Goal: Obtain resource: Download file/media

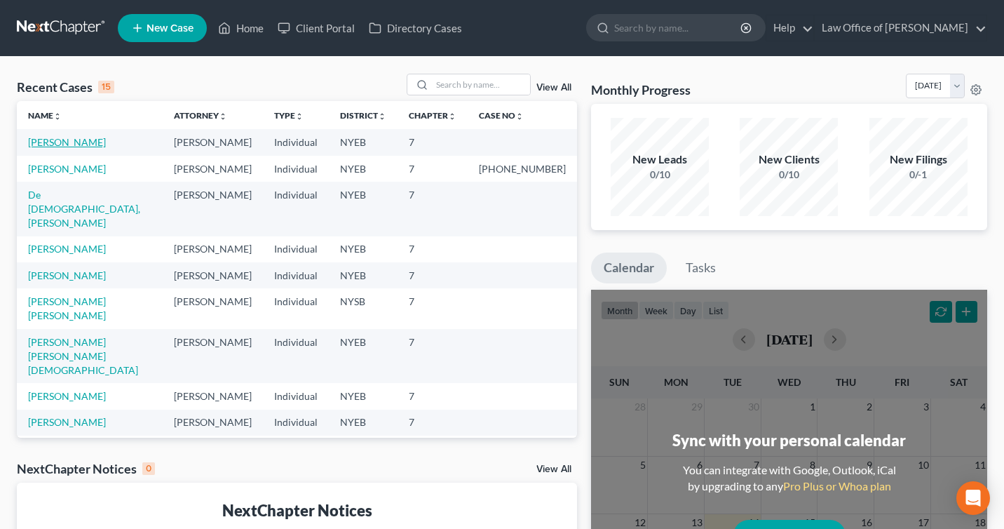
click at [67, 143] on link "[PERSON_NAME]" at bounding box center [67, 142] width 78 height 12
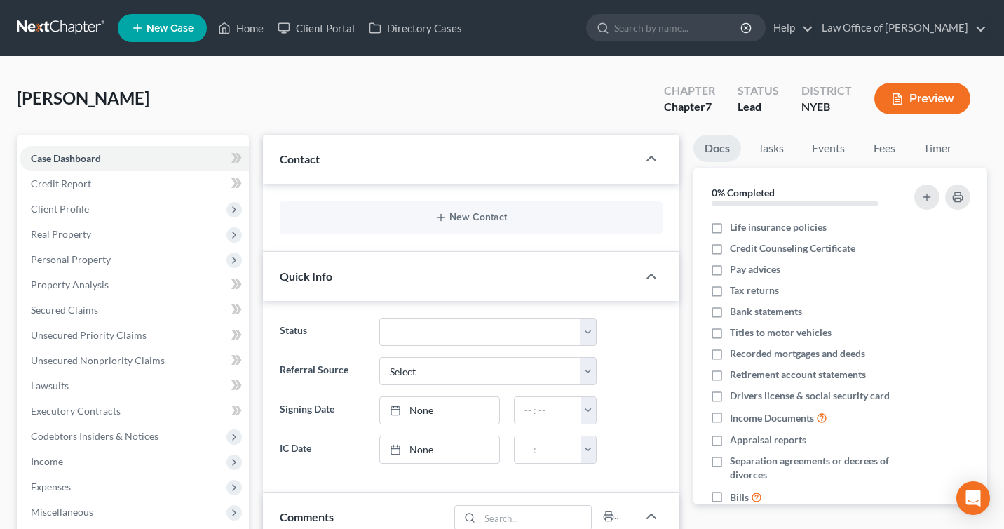
click at [939, 90] on button "Preview" at bounding box center [923, 99] width 96 height 32
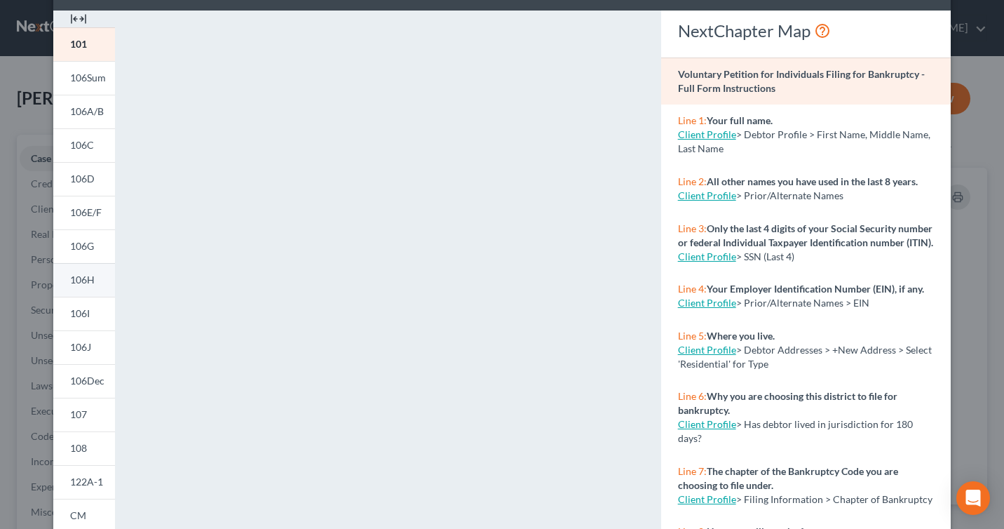
scroll to position [68, 0]
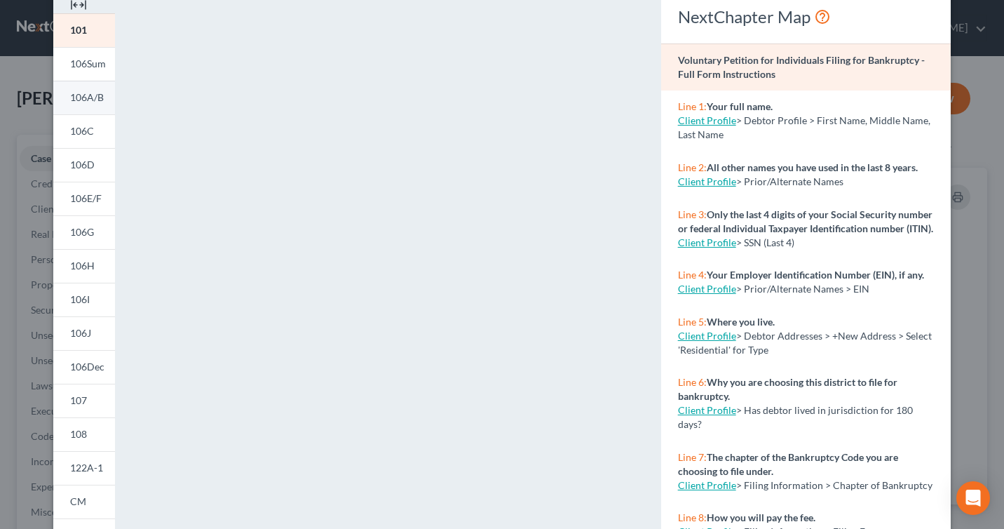
click at [89, 103] on span "106A/B" at bounding box center [87, 97] width 34 height 12
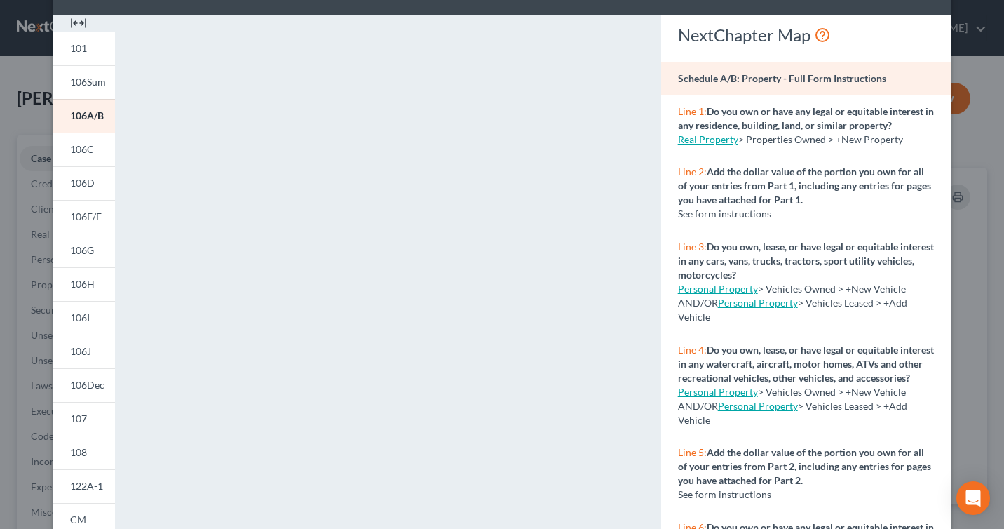
scroll to position [26, 0]
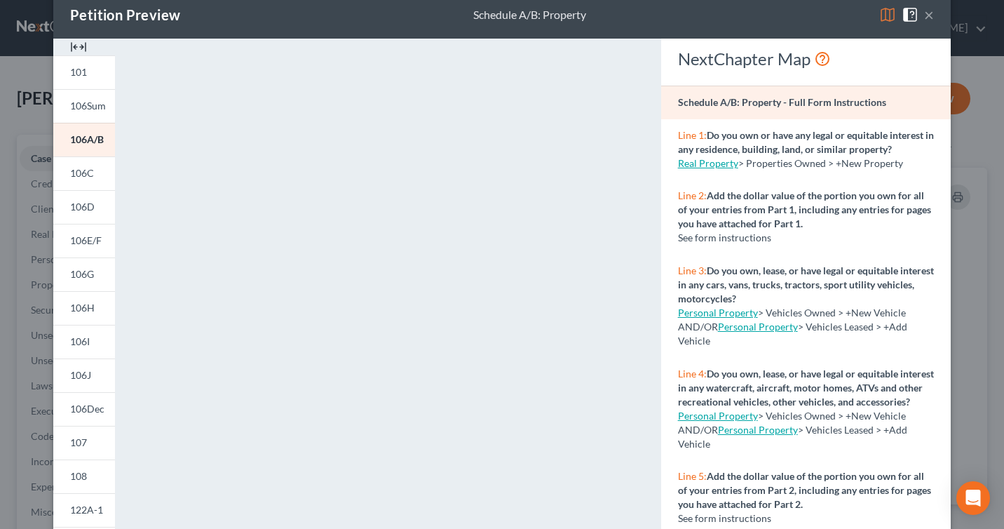
click at [930, 20] on button "×" at bounding box center [929, 14] width 10 height 17
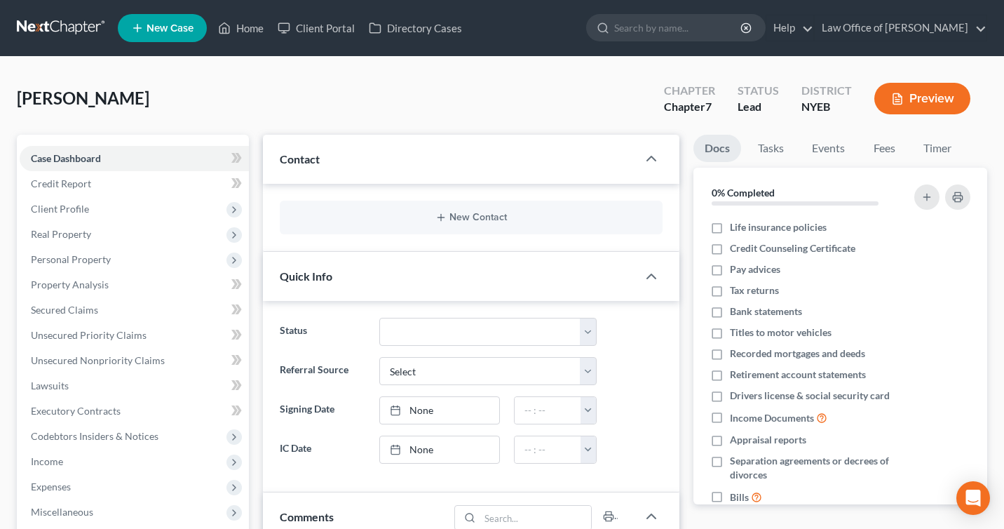
click at [917, 99] on button "Preview" at bounding box center [923, 99] width 96 height 32
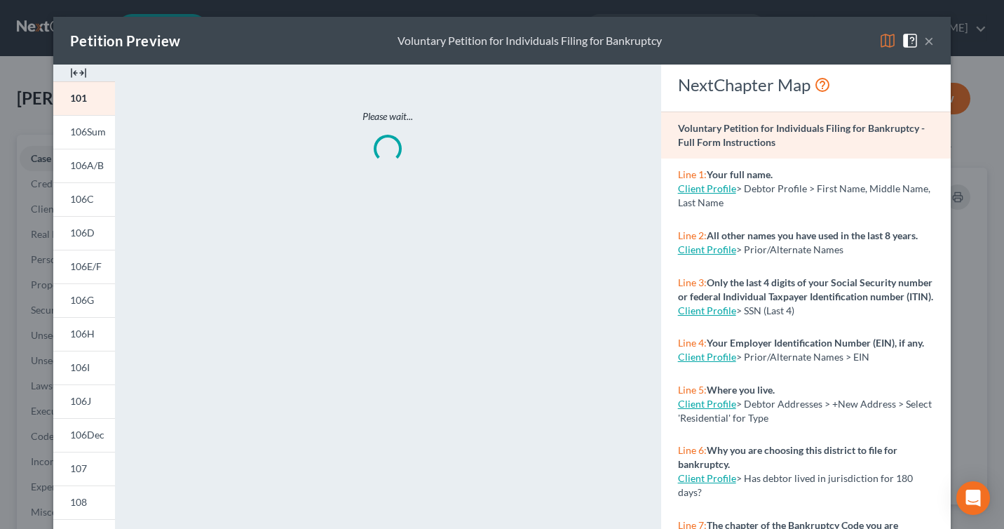
click at [924, 39] on button "×" at bounding box center [929, 40] width 10 height 17
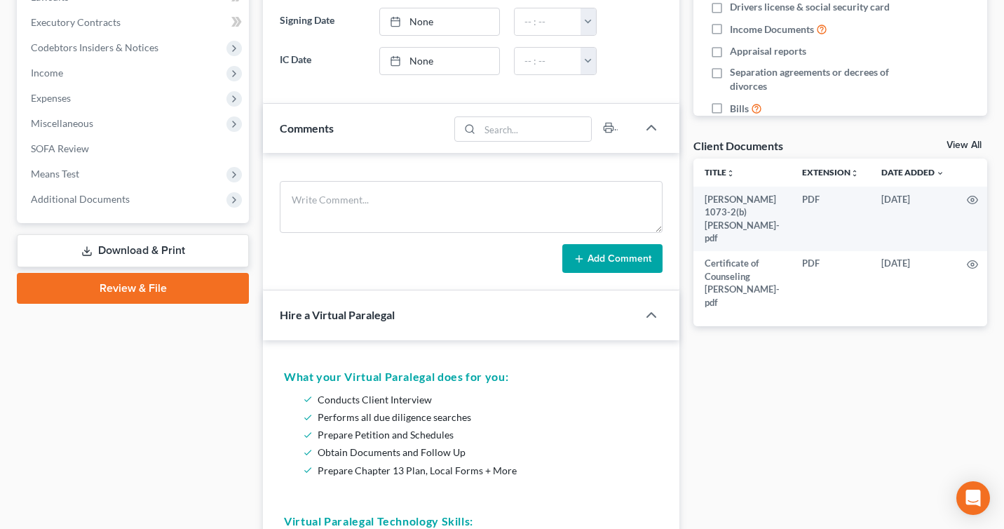
scroll to position [262, 0]
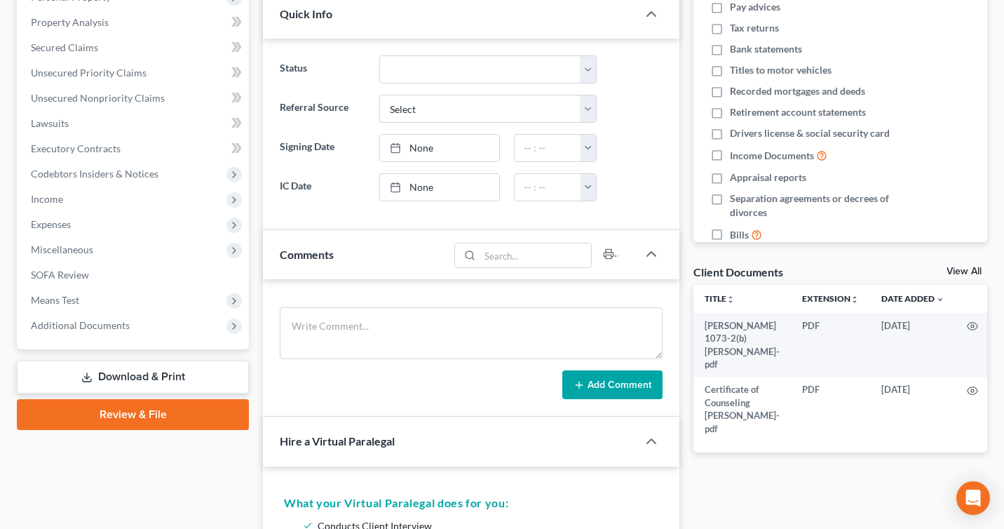
click at [146, 382] on link "Download & Print" at bounding box center [133, 376] width 232 height 33
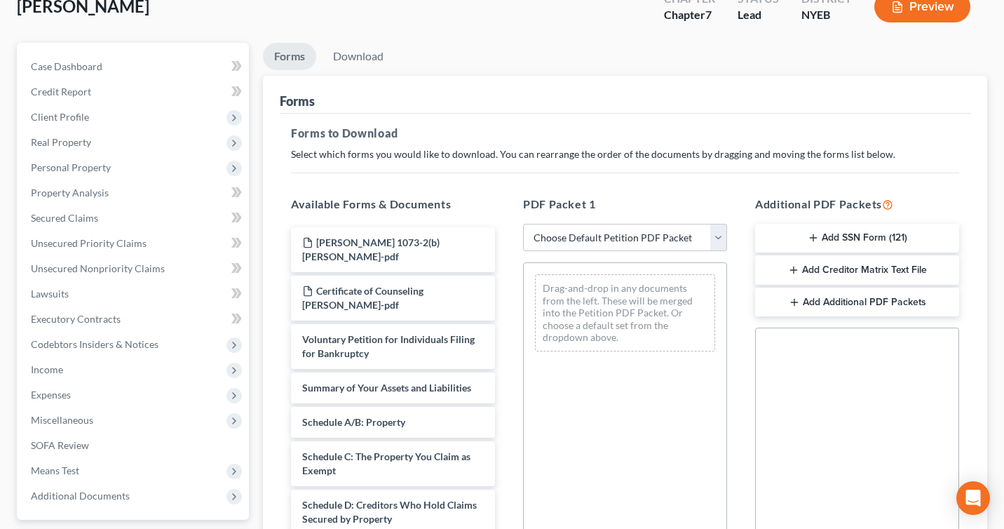
scroll to position [281, 0]
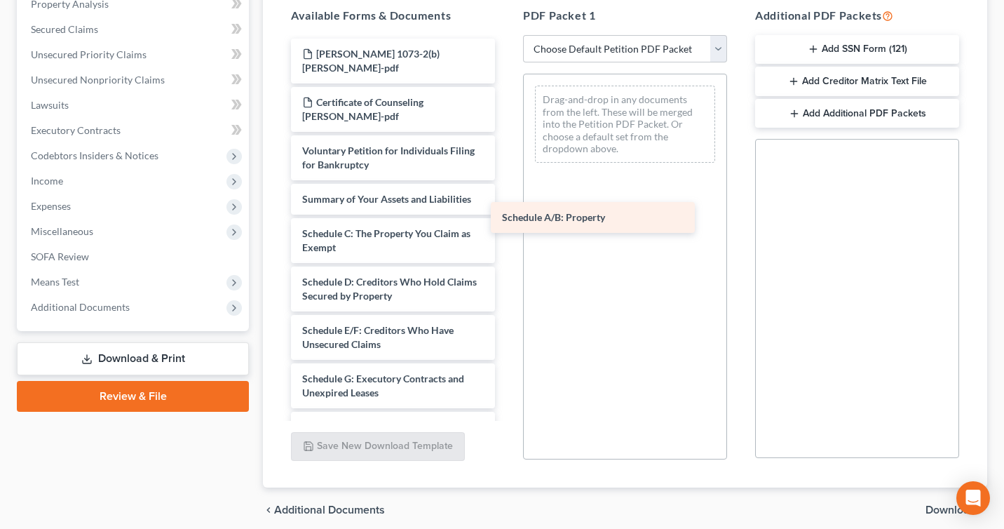
drag, startPoint x: 385, startPoint y: 240, endPoint x: 588, endPoint y: 223, distance: 204.1
click at [506, 223] on div "Schedule A/B: Property [PERSON_NAME] 1073-2(b) [PERSON_NAME]-pdf Certificate of…" at bounding box center [393, 455] width 227 height 832
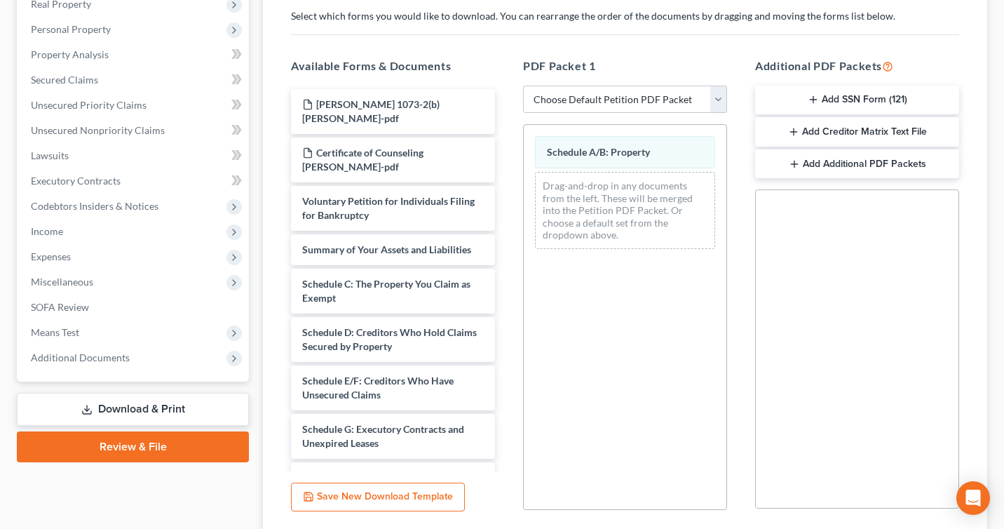
scroll to position [337, 0]
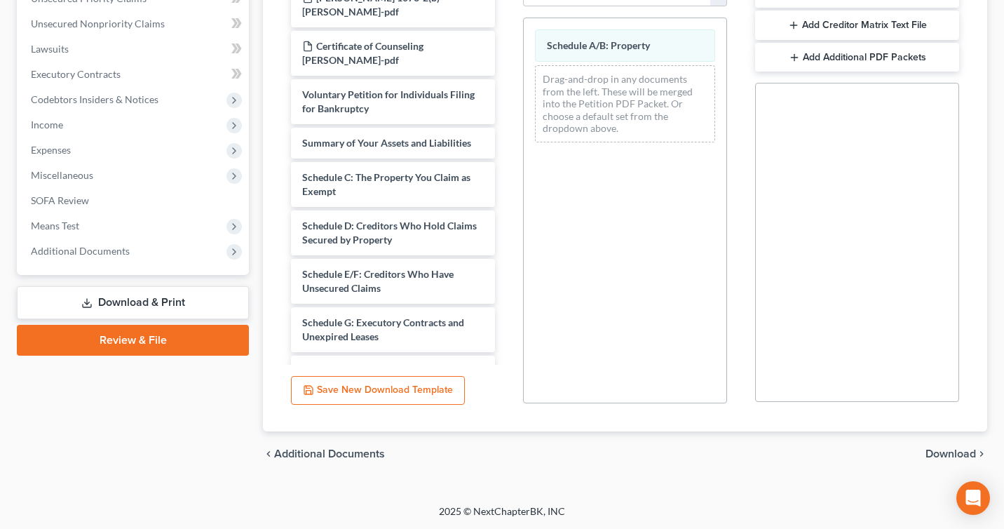
click at [936, 450] on span "Download" at bounding box center [951, 453] width 50 height 11
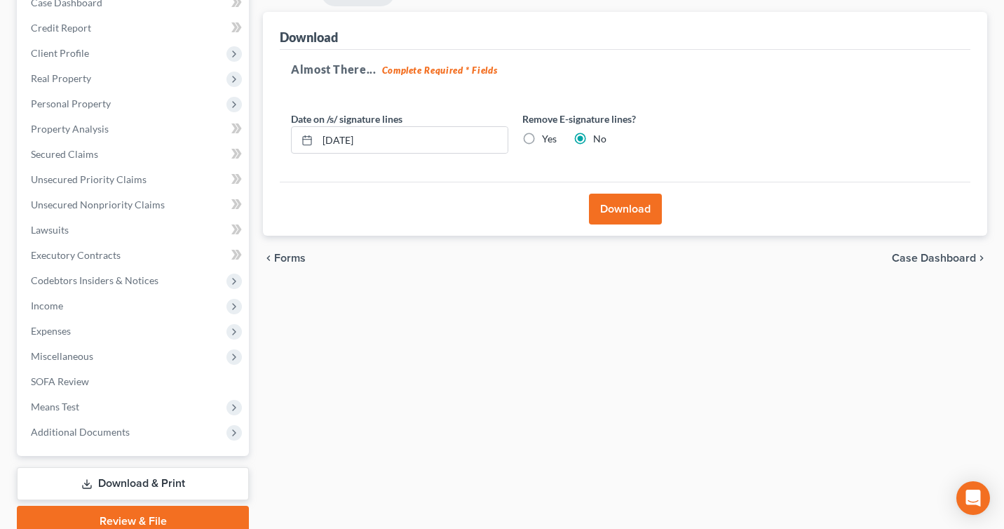
scroll to position [140, 0]
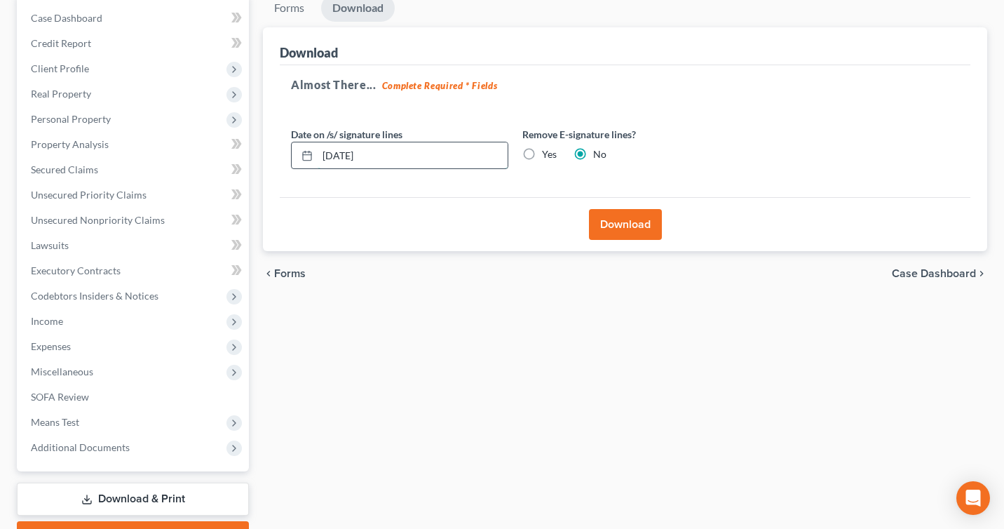
click at [337, 155] on input "[DATE]" at bounding box center [413, 155] width 190 height 27
click at [343, 154] on input "[DATE]" at bounding box center [413, 155] width 190 height 27
click at [624, 227] on button "Download" at bounding box center [625, 224] width 73 height 31
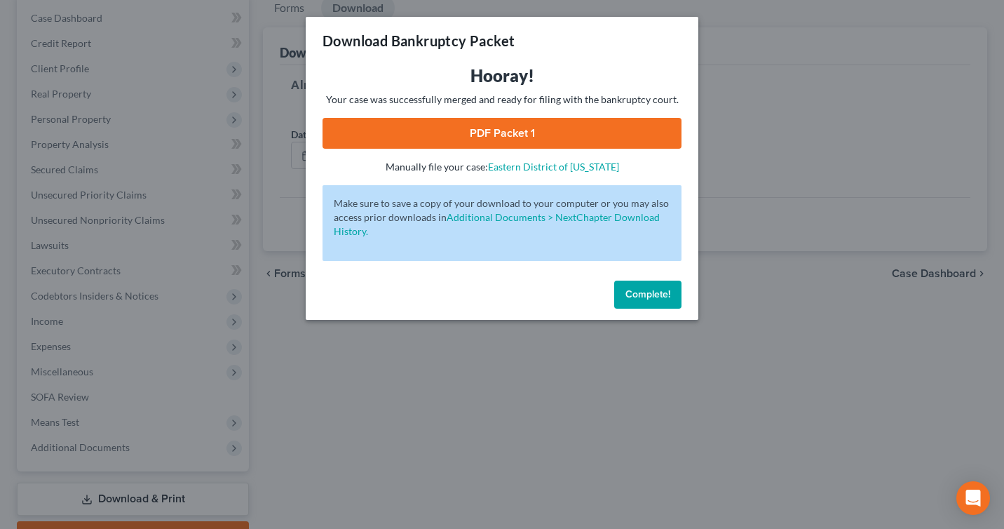
click at [614, 138] on link "PDF Packet 1" at bounding box center [502, 133] width 359 height 31
click at [654, 299] on span "Complete!" at bounding box center [648, 294] width 45 height 12
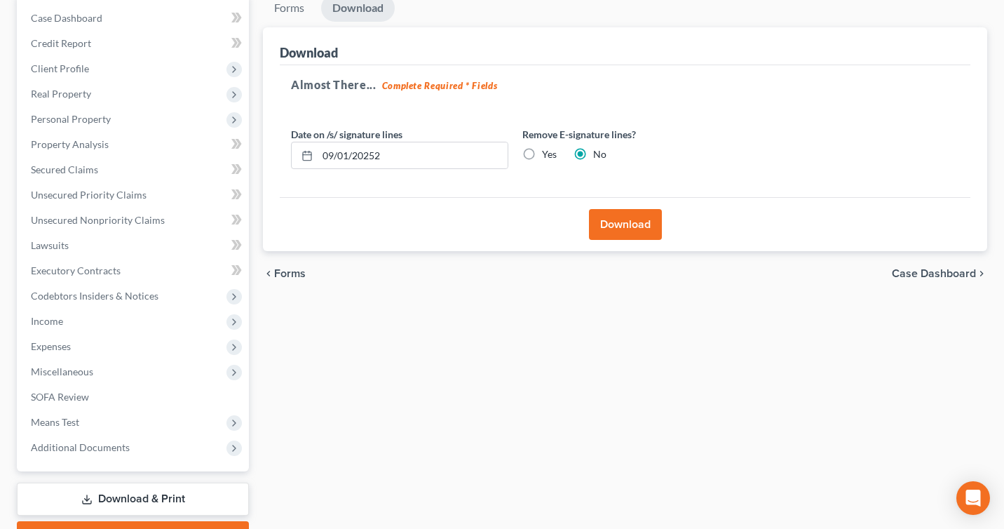
click at [133, 498] on link "Download & Print" at bounding box center [133, 498] width 232 height 33
click at [187, 498] on link "Download & Print" at bounding box center [133, 498] width 232 height 33
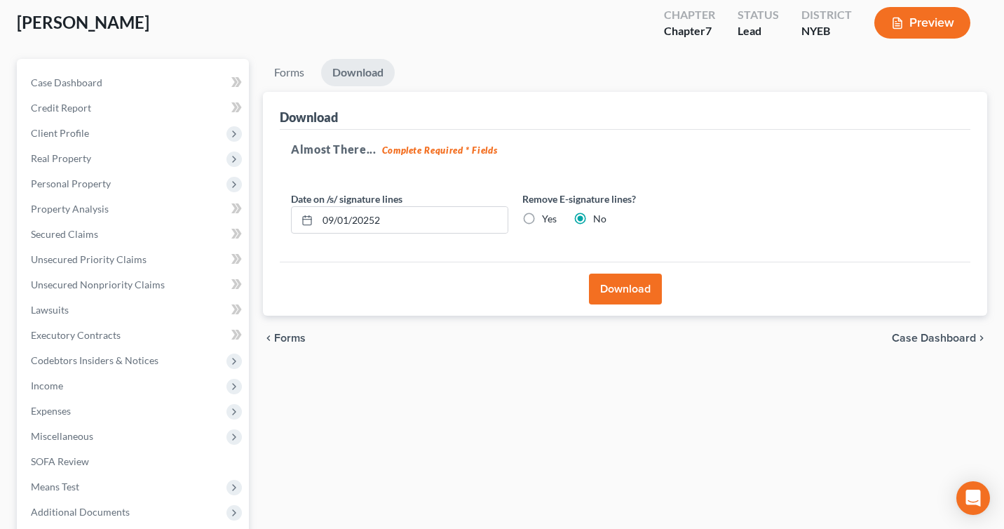
scroll to position [0, 0]
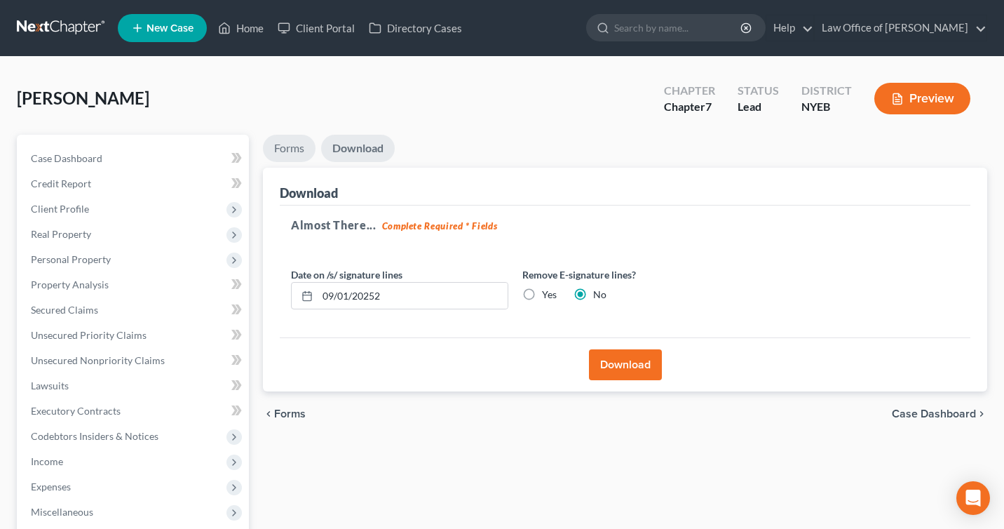
click at [299, 144] on link "Forms" at bounding box center [289, 148] width 53 height 27
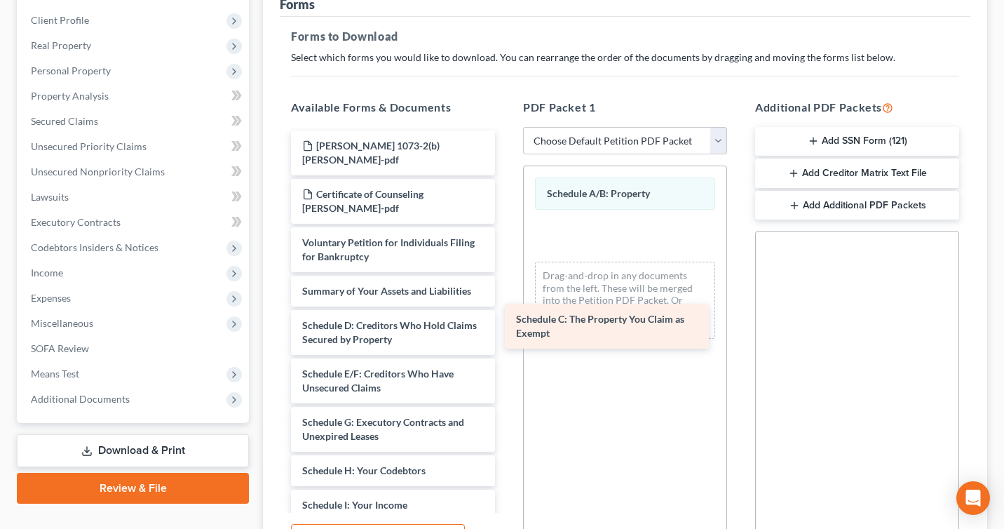
drag, startPoint x: 363, startPoint y: 320, endPoint x: 609, endPoint y: 290, distance: 248.7
click at [506, 290] on div "Schedule C: The Property You Claim as Exempt [PERSON_NAME] 1073-2(b) [PERSON_NA…" at bounding box center [393, 521] width 227 height 783
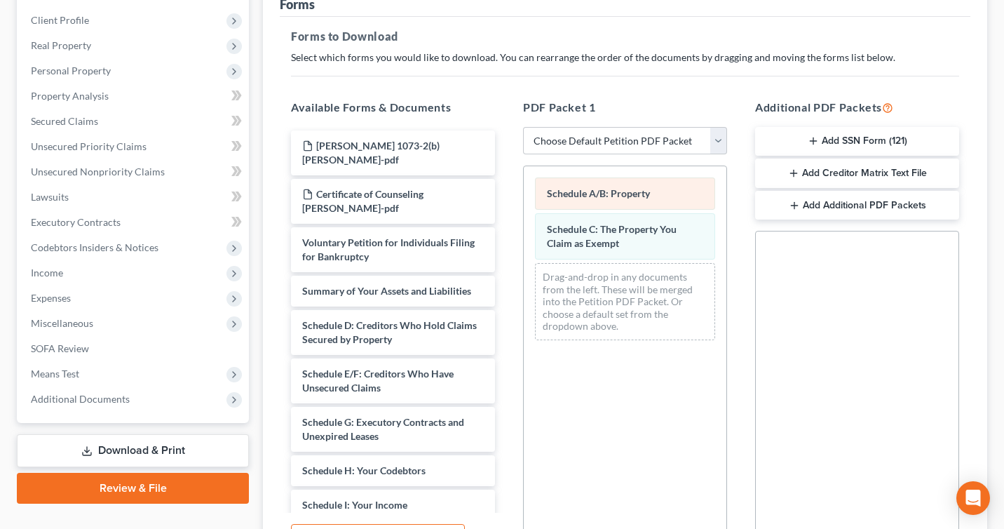
click at [632, 187] on span "Schedule A/B: Property" at bounding box center [598, 193] width 103 height 12
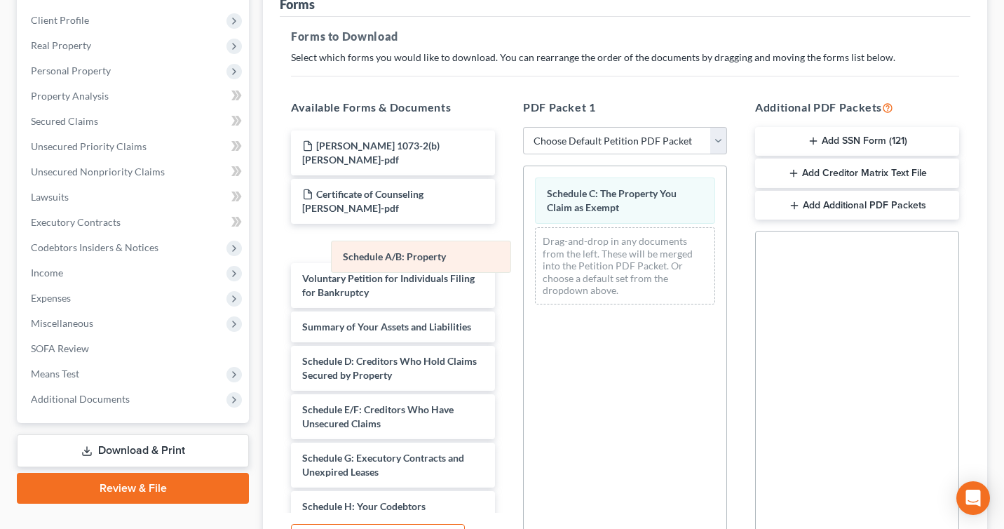
drag, startPoint x: 632, startPoint y: 187, endPoint x: 412, endPoint y: 255, distance: 230.5
click at [524, 255] on div "Schedule A/B: Property Schedule A/B: Property Schedule C: The Property You Clai…" at bounding box center [625, 240] width 203 height 149
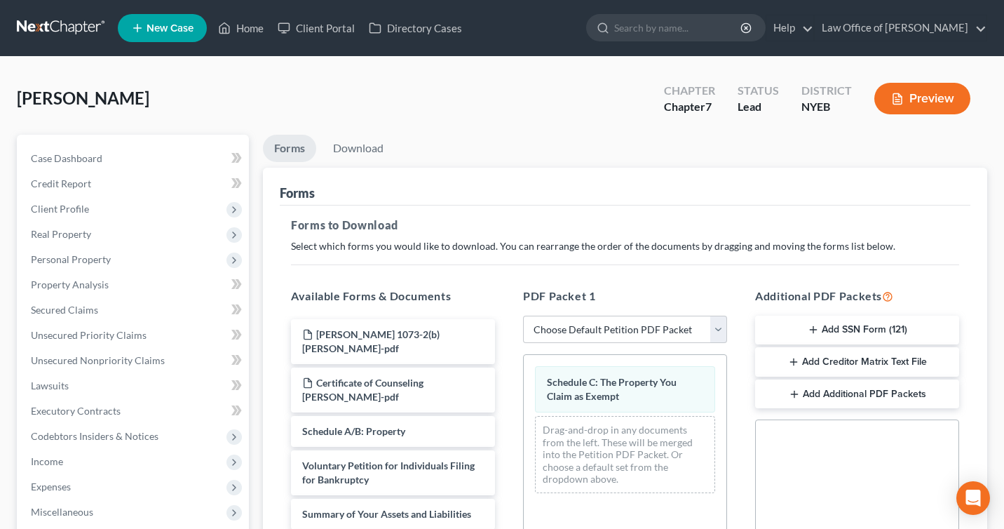
click at [933, 104] on button "Preview" at bounding box center [923, 99] width 96 height 32
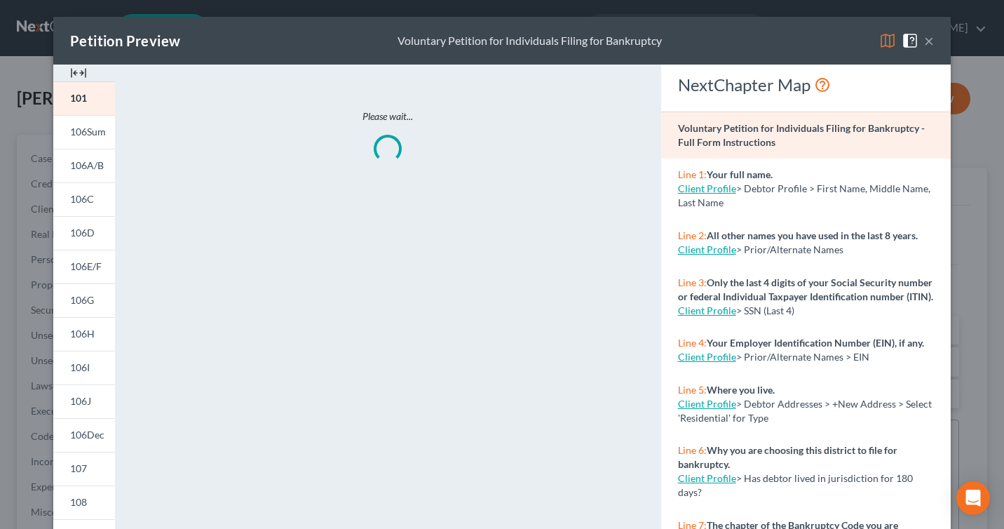
click at [937, 50] on div "Petition Preview Voluntary Petition for Individuals Filing for Bankruptcy ×" at bounding box center [502, 41] width 898 height 48
click at [932, 36] on button "×" at bounding box center [929, 40] width 10 height 17
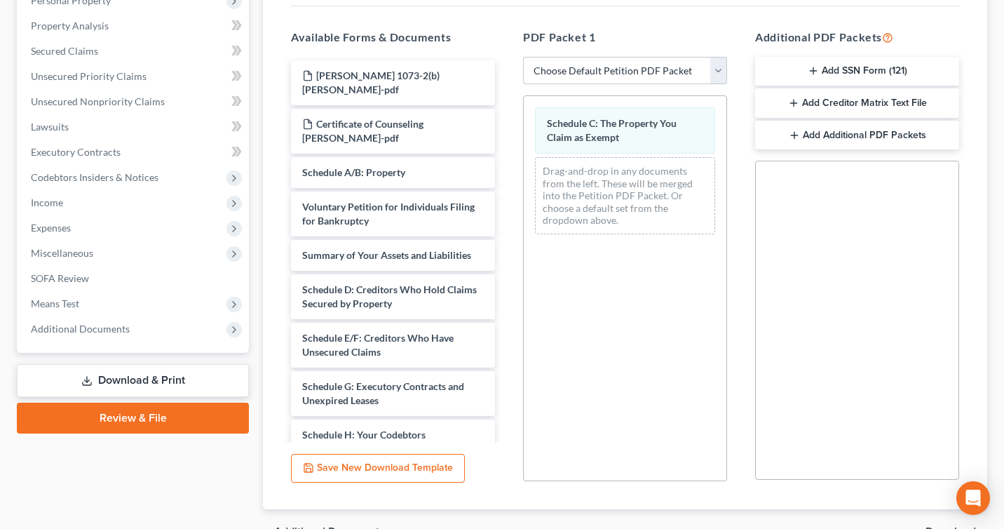
scroll to position [323, 0]
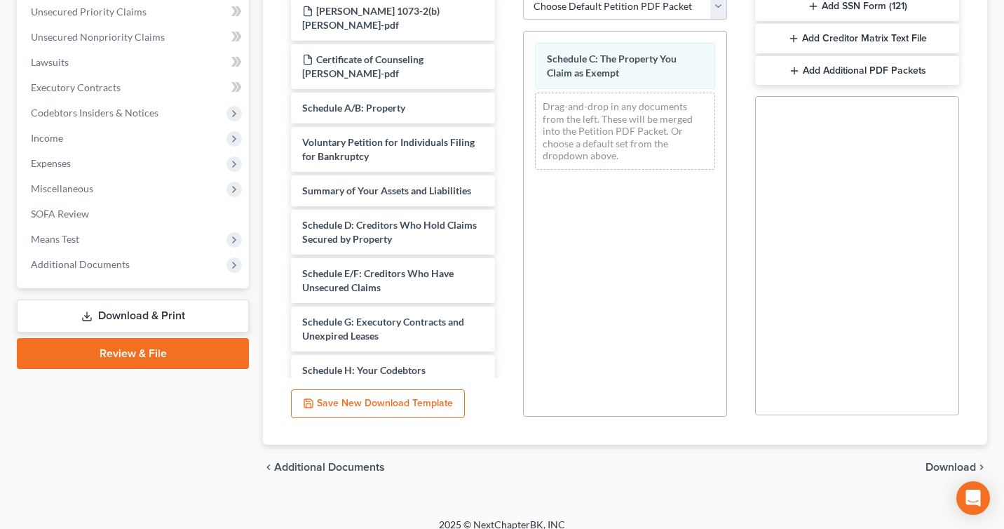
click at [933, 455] on div "chevron_left Additional Documents Download chevron_right" at bounding box center [625, 467] width 724 height 45
click at [934, 469] on span "Download" at bounding box center [951, 466] width 50 height 11
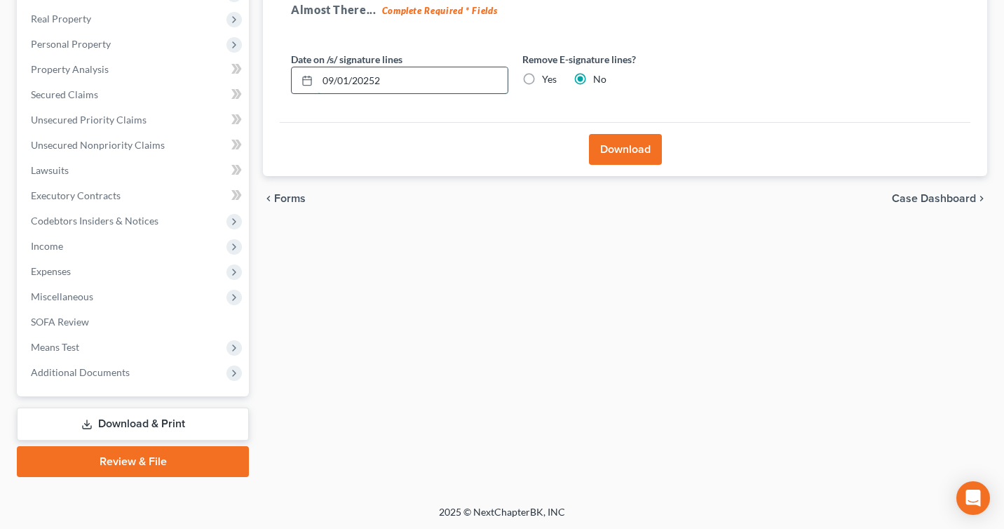
click at [347, 78] on input "09/01/20252" at bounding box center [413, 80] width 190 height 27
click at [393, 71] on input "09/12/20252" at bounding box center [413, 80] width 190 height 27
click at [387, 79] on input "09/12/20252" at bounding box center [413, 80] width 190 height 27
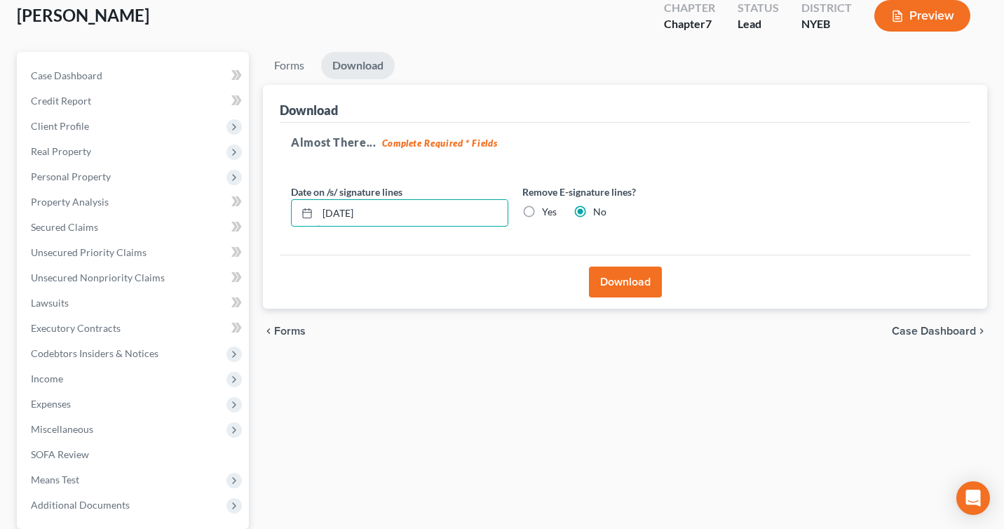
scroll to position [86, 0]
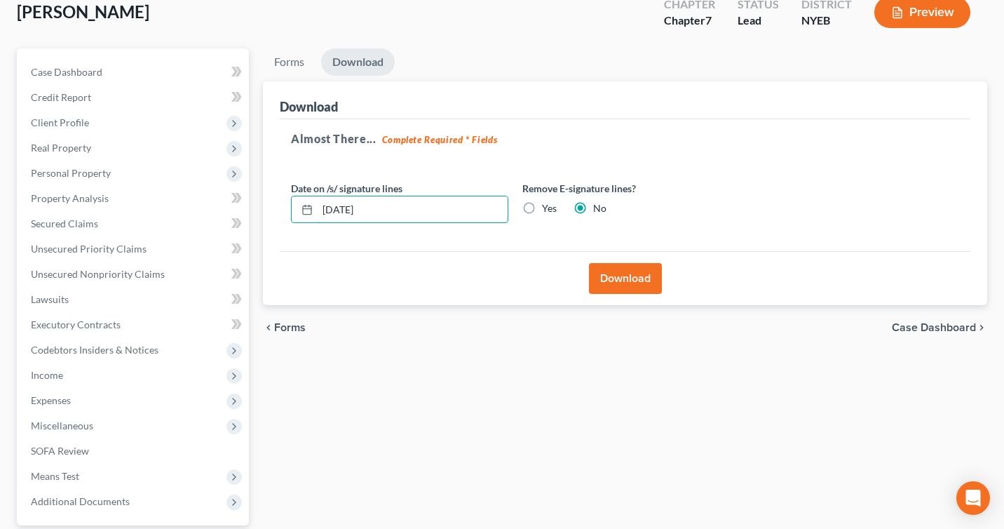
type input "[DATE]"
click at [623, 283] on button "Download" at bounding box center [625, 278] width 73 height 31
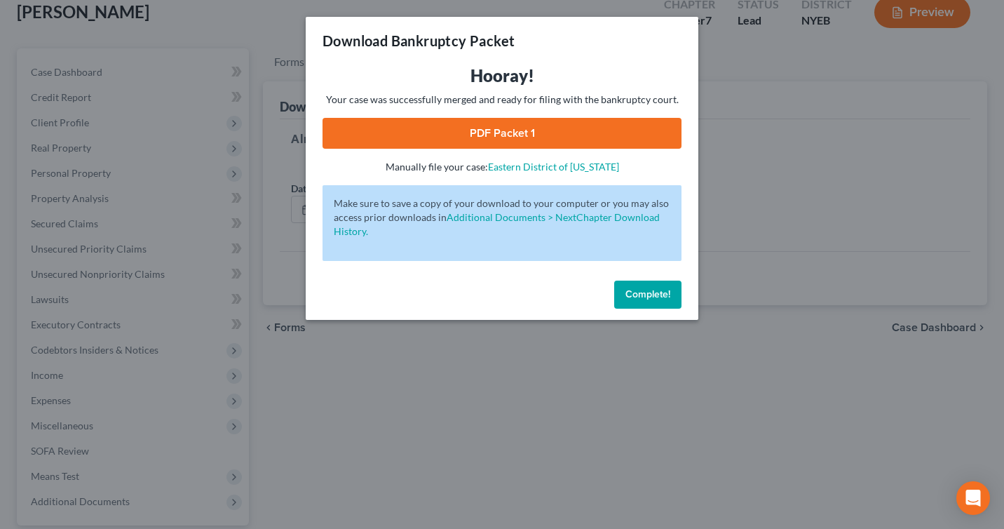
click at [514, 130] on link "PDF Packet 1" at bounding box center [502, 133] width 359 height 31
click at [646, 288] on button "Complete!" at bounding box center [647, 295] width 67 height 28
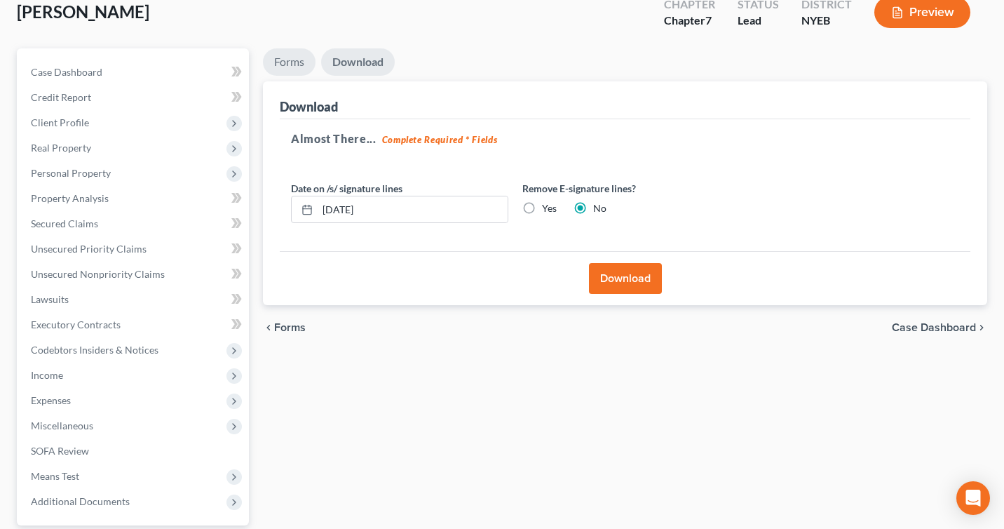
click at [285, 53] on link "Forms" at bounding box center [289, 61] width 53 height 27
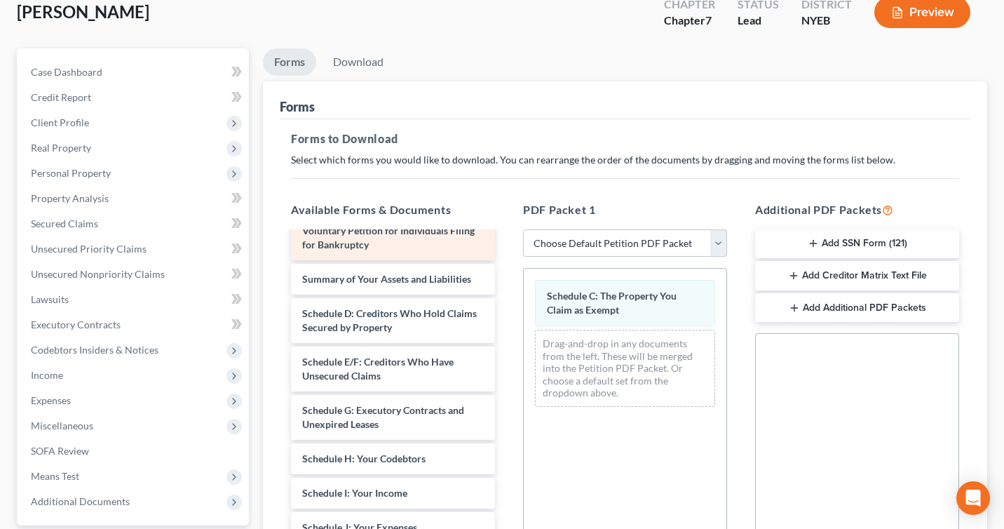
scroll to position [150, 0]
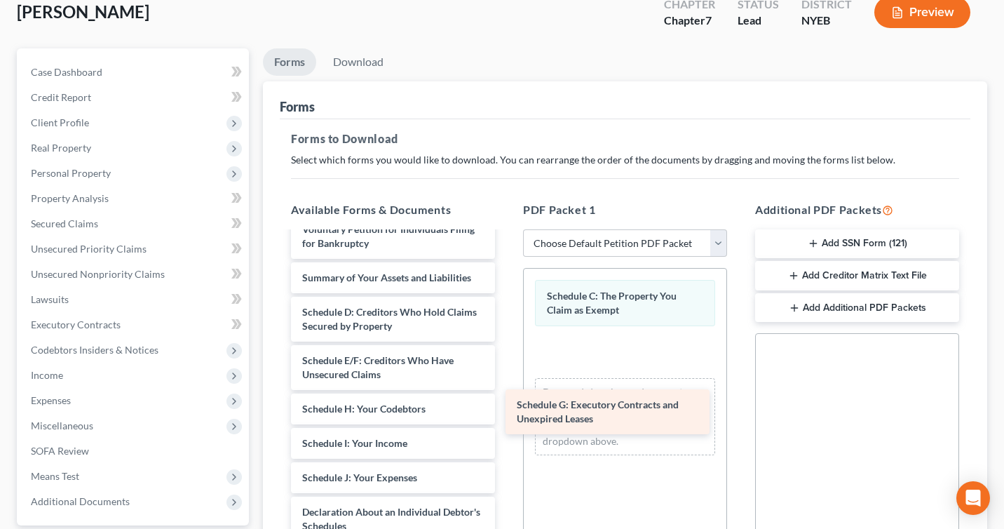
drag, startPoint x: 393, startPoint y: 410, endPoint x: 607, endPoint y: 407, distance: 214.6
click at [506, 407] on div "Schedule G: Executory Contracts and Unexpired Leases [PERSON_NAME] 1073-2(b) [P…" at bounding box center [393, 467] width 227 height 769
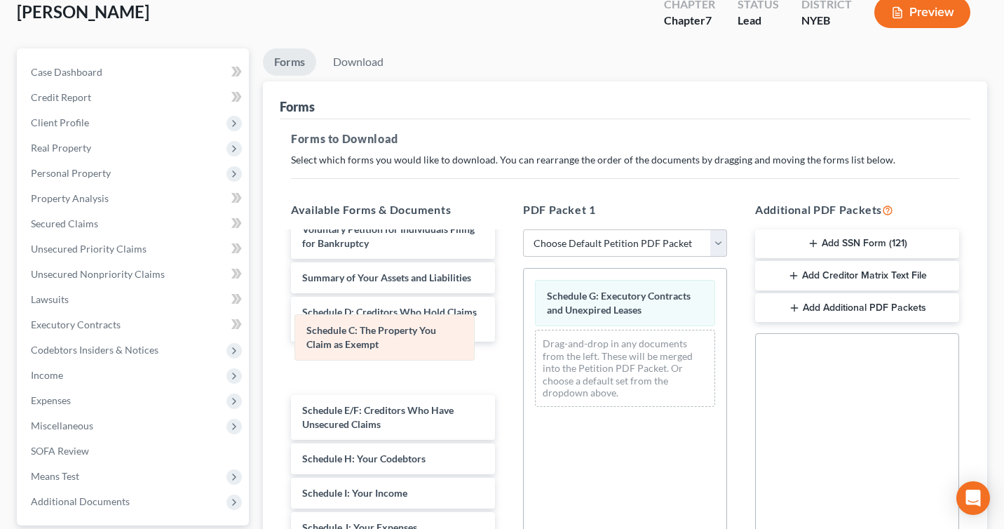
drag, startPoint x: 641, startPoint y: 315, endPoint x: 400, endPoint y: 351, distance: 243.2
click at [524, 351] on div "Schedule C: The Property You Claim as Exempt Schedule C: The Property You Claim…" at bounding box center [625, 343] width 203 height 149
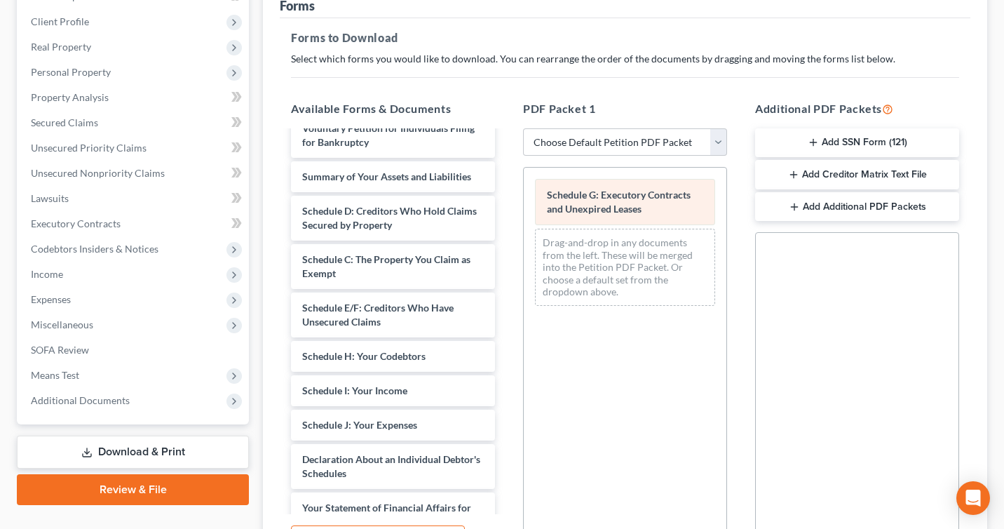
scroll to position [326, 0]
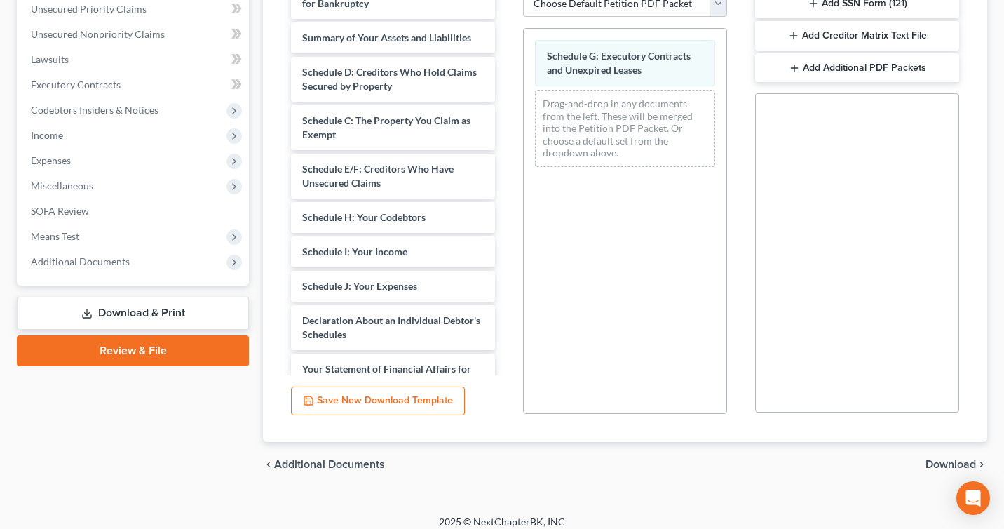
click at [172, 314] on link "Download & Print" at bounding box center [133, 313] width 232 height 33
click at [185, 315] on link "Download & Print" at bounding box center [133, 313] width 232 height 33
click at [149, 319] on link "Download & Print" at bounding box center [133, 313] width 232 height 33
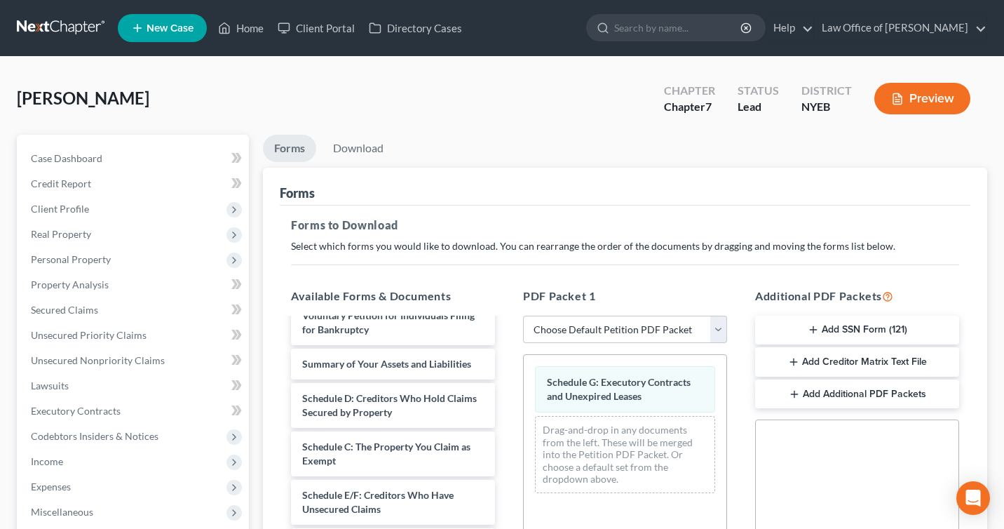
scroll to position [337, 0]
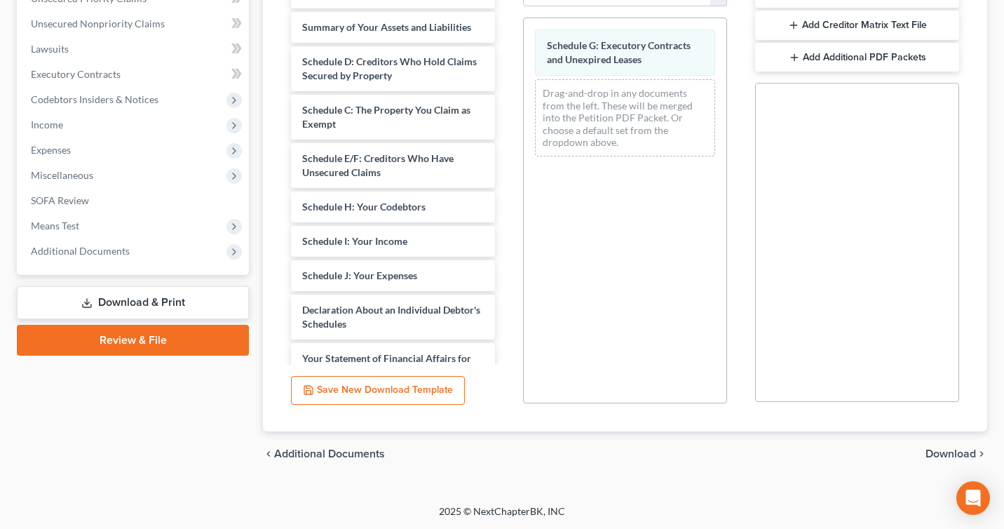
click at [146, 307] on link "Download & Print" at bounding box center [133, 302] width 232 height 33
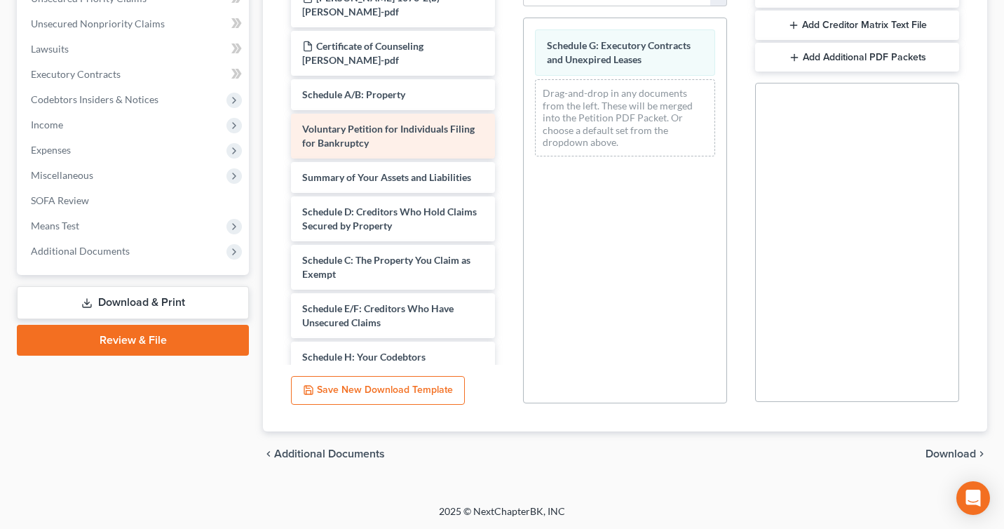
scroll to position [85, 0]
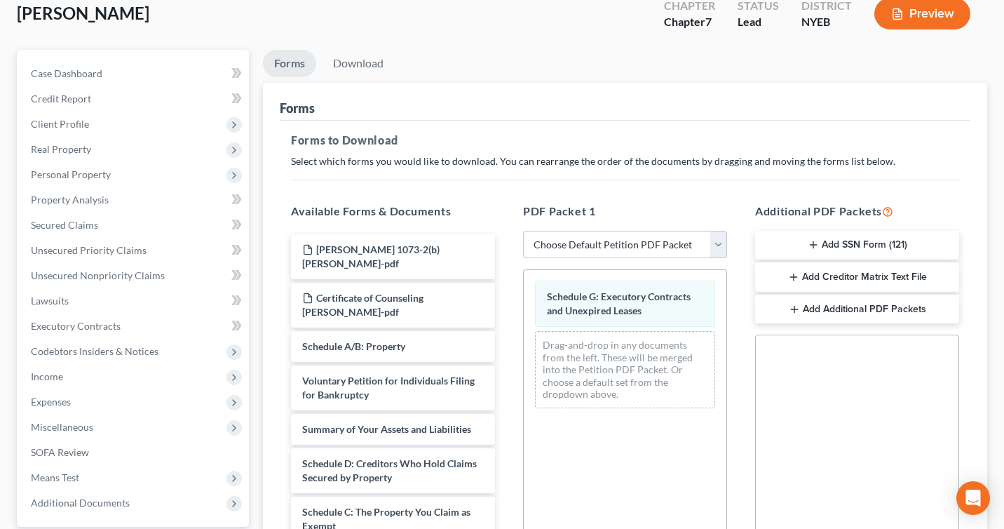
click at [609, 295] on div "Schedule G: Executory Contracts and Unexpired Leases Schedule G: Executory Cont…" at bounding box center [625, 344] width 203 height 149
click at [360, 72] on link "Download" at bounding box center [358, 63] width 73 height 27
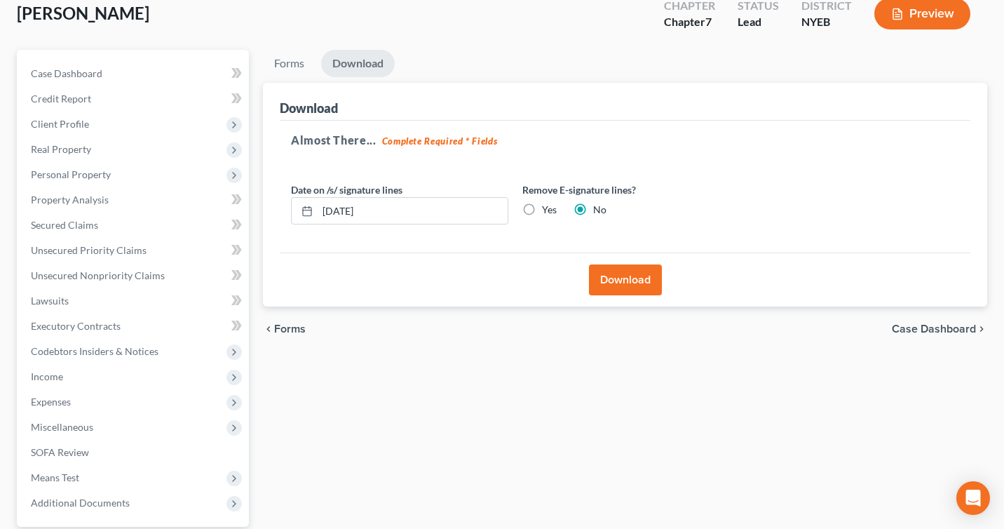
click at [626, 288] on button "Download" at bounding box center [625, 279] width 73 height 31
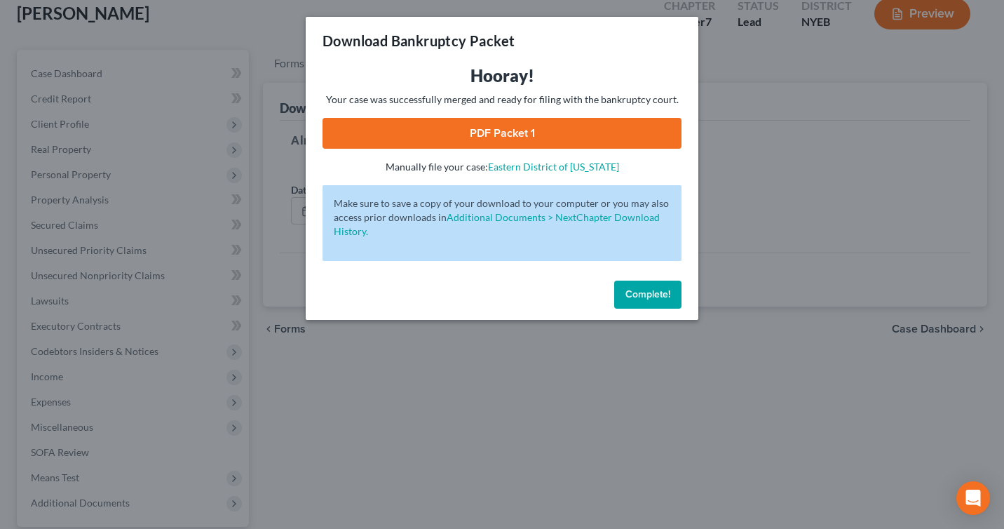
click at [565, 121] on link "PDF Packet 1" at bounding box center [502, 133] width 359 height 31
click at [643, 293] on span "Complete!" at bounding box center [648, 294] width 45 height 12
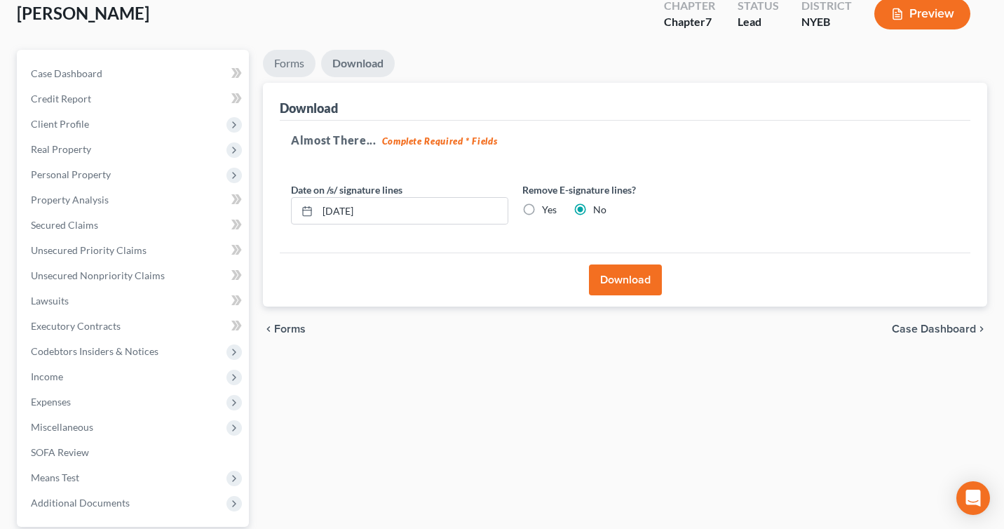
click at [301, 66] on link "Forms" at bounding box center [289, 63] width 53 height 27
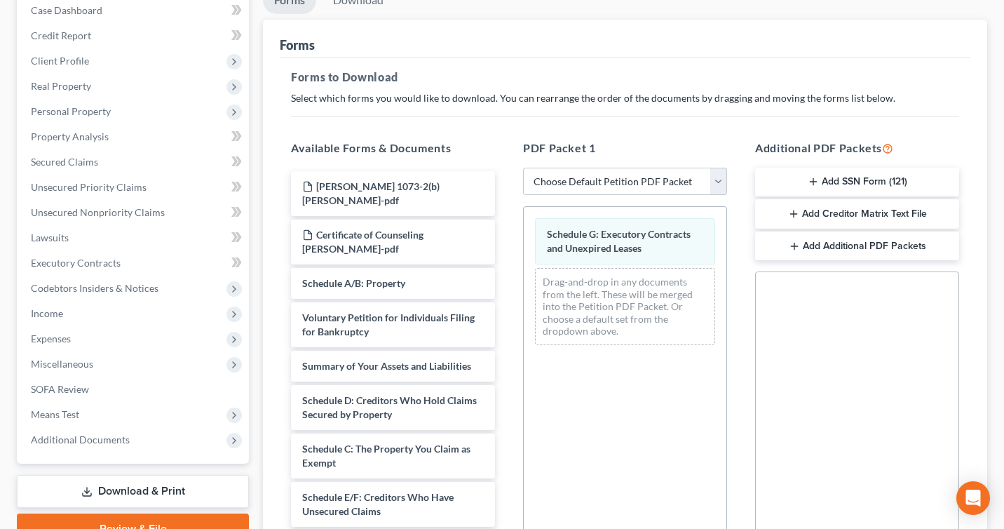
scroll to position [163, 0]
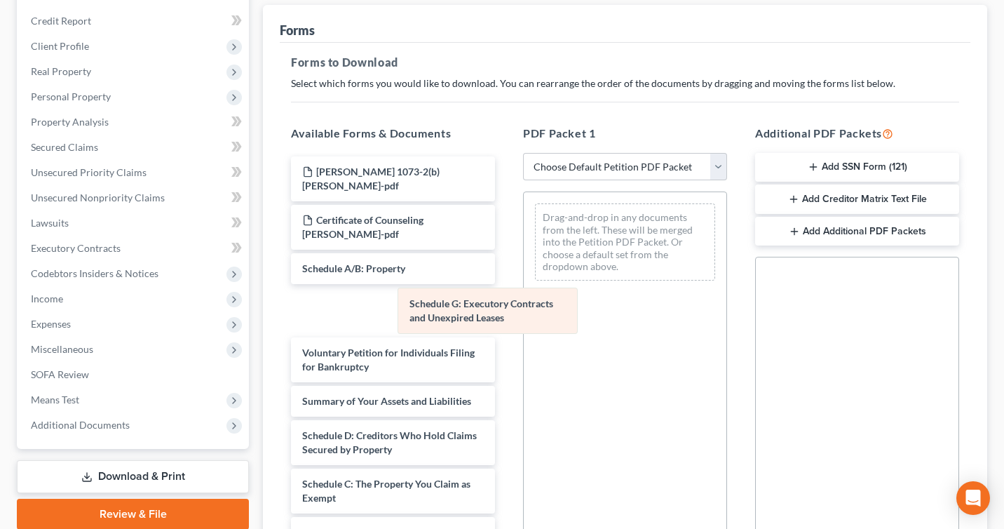
drag, startPoint x: 605, startPoint y: 236, endPoint x: 438, endPoint y: 320, distance: 186.9
click at [524, 292] on div "Schedule G: Executory Contracts and Unexpired Leases Schedule G: Executory Cont…" at bounding box center [625, 242] width 203 height 100
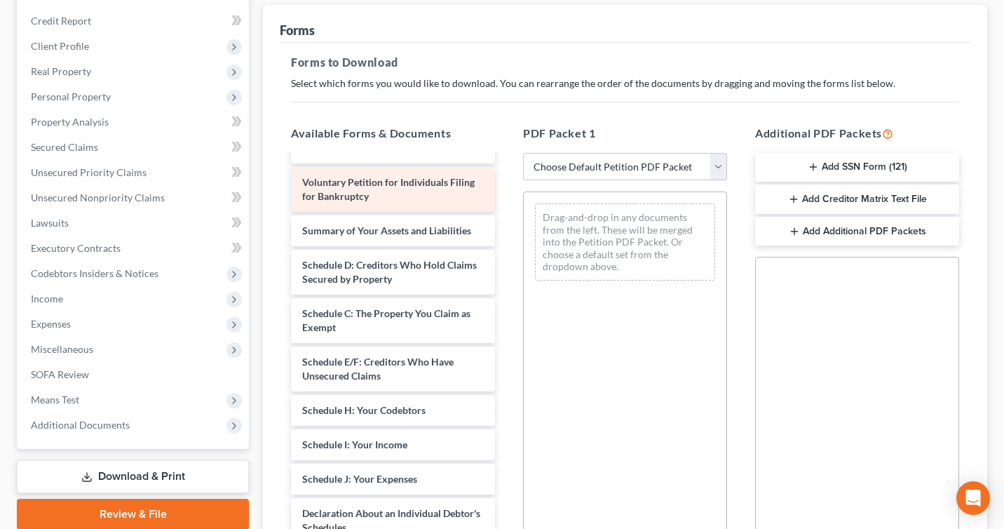
scroll to position [171, 0]
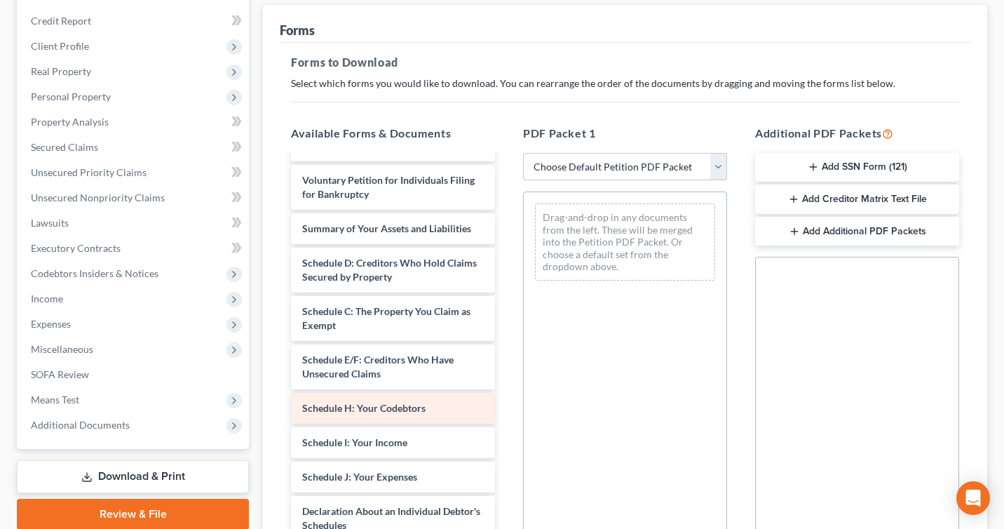
click at [384, 412] on span "Schedule H: Your Codebtors" at bounding box center [363, 408] width 123 height 12
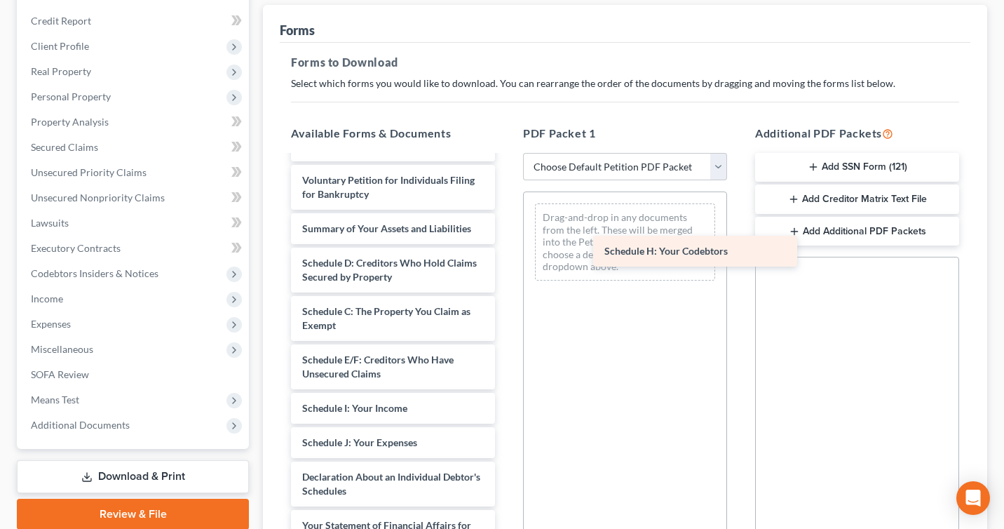
drag, startPoint x: 380, startPoint y: 413, endPoint x: 682, endPoint y: 256, distance: 340.0
click at [506, 256] on div "Schedule H: Your Codebtors [PERSON_NAME] 1073-2(b) [PERSON_NAME]-pdf Certificat…" at bounding box center [393, 401] width 227 height 832
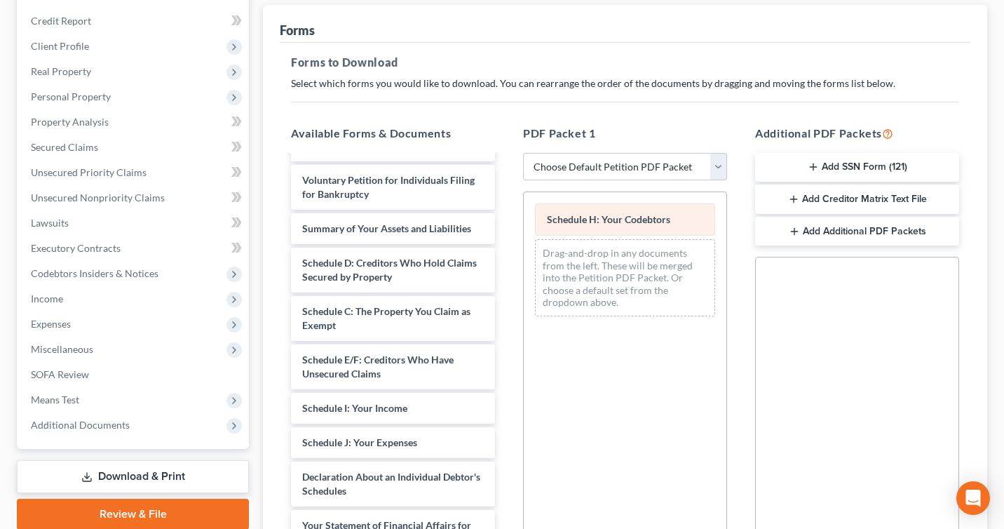
click at [654, 216] on span "Schedule H: Your Codebtors" at bounding box center [608, 219] width 123 height 12
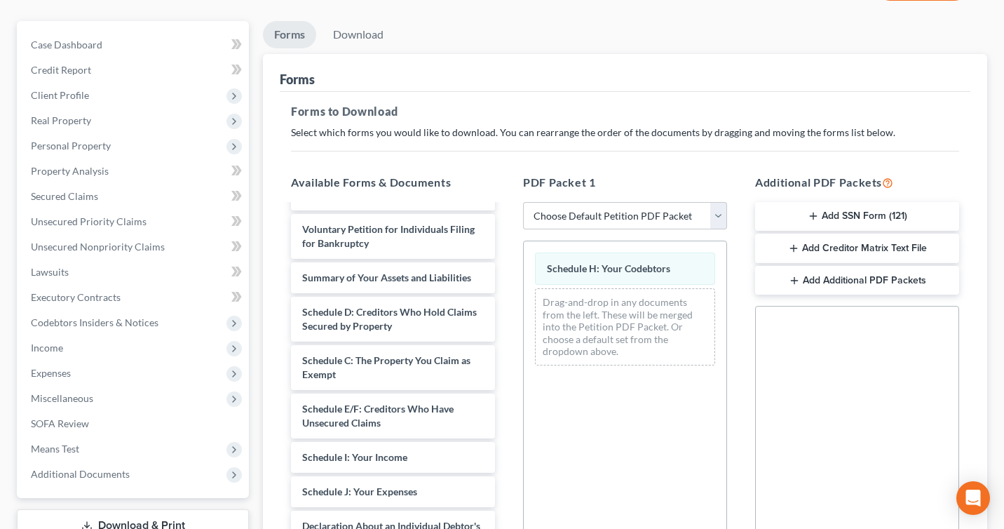
scroll to position [79, 0]
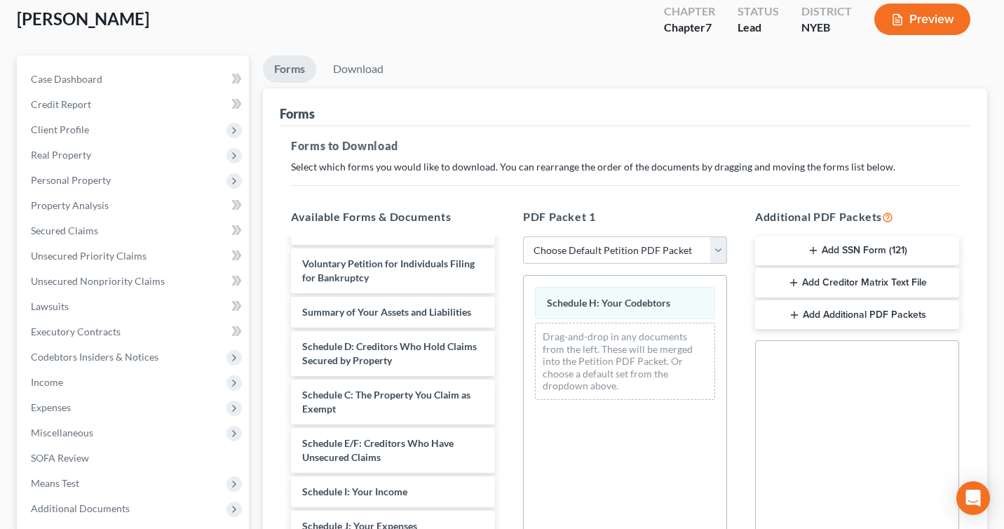
click at [891, 15] on icon "button" at bounding box center [897, 19] width 13 height 13
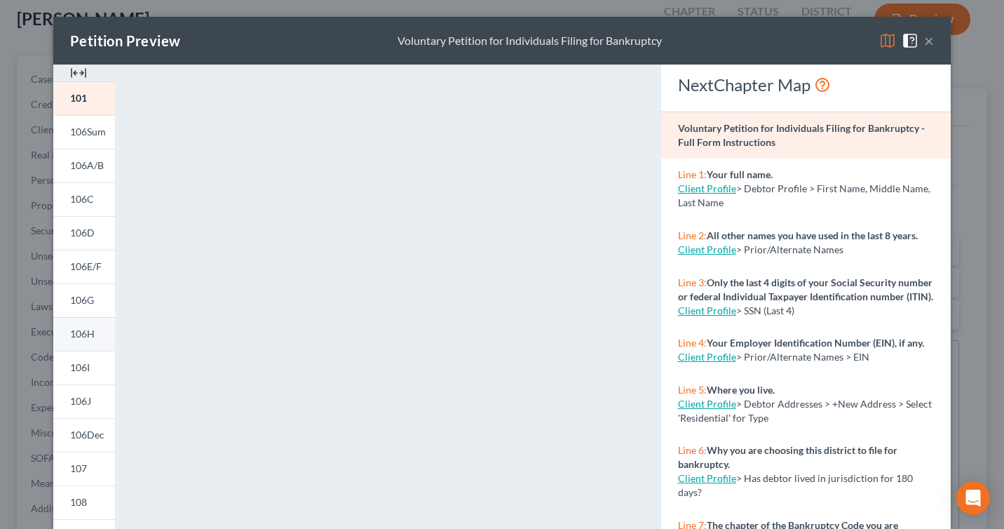
click at [90, 346] on link "106H" at bounding box center [84, 334] width 62 height 34
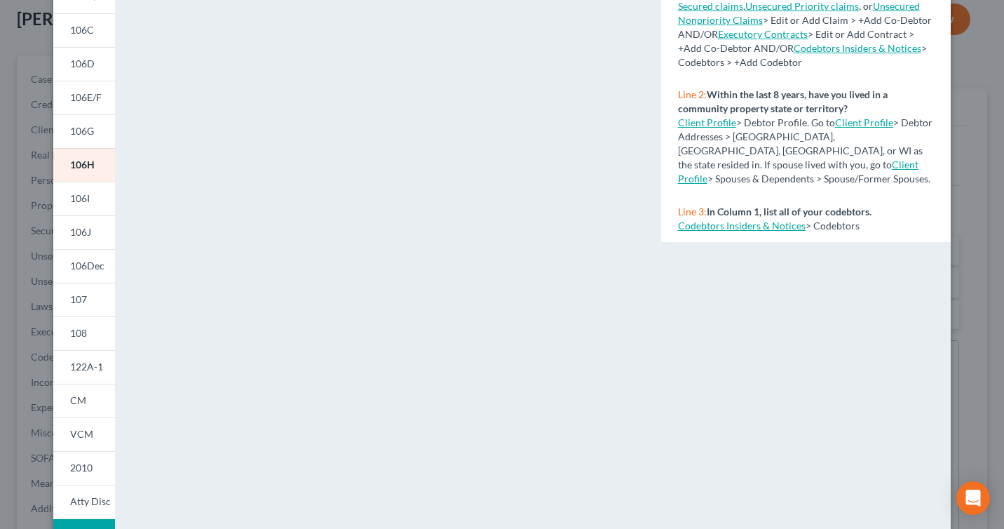
scroll to position [0, 0]
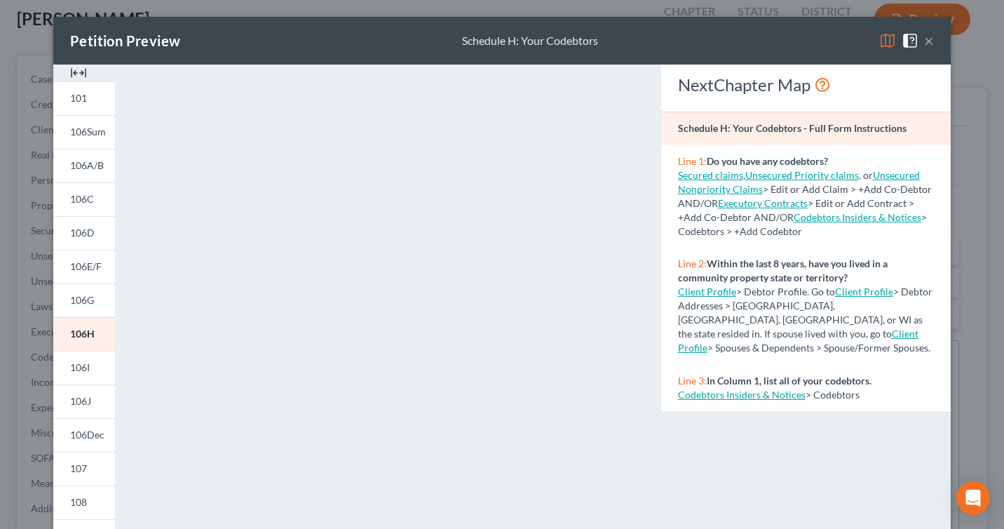
click at [937, 32] on div "Petition Preview Schedule H: Your Codebtors ×" at bounding box center [502, 41] width 898 height 48
click at [927, 47] on button "×" at bounding box center [929, 40] width 10 height 17
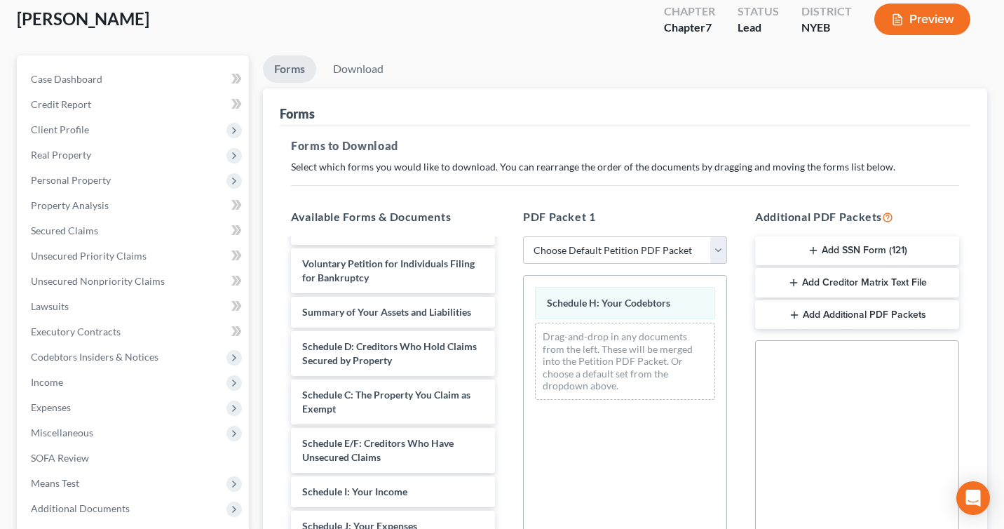
click at [912, 25] on button "Preview" at bounding box center [923, 20] width 96 height 32
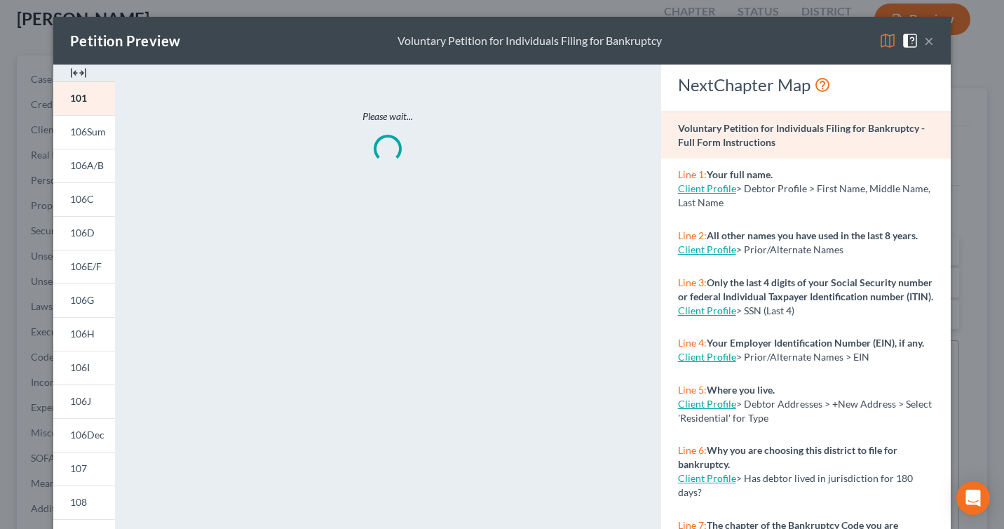
click at [933, 39] on button "×" at bounding box center [929, 40] width 10 height 17
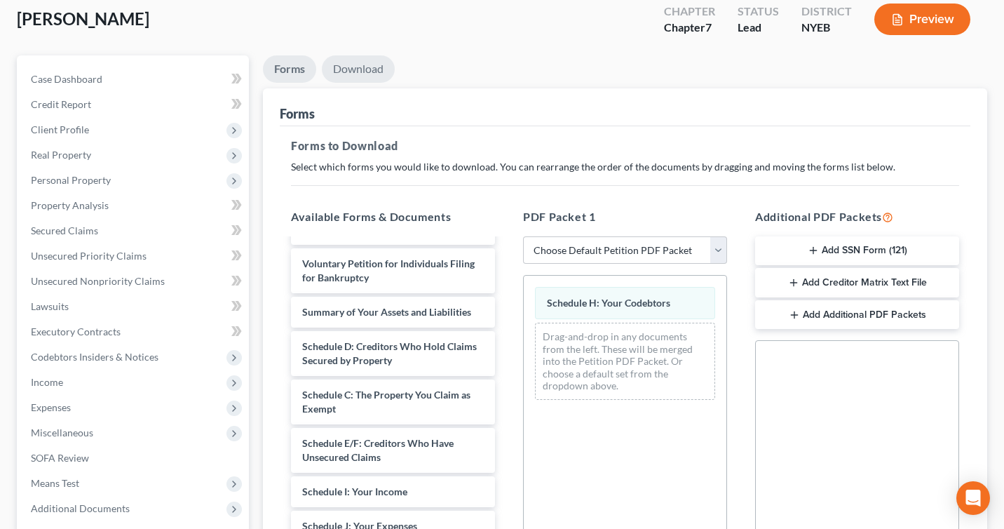
click at [367, 63] on link "Download" at bounding box center [358, 68] width 73 height 27
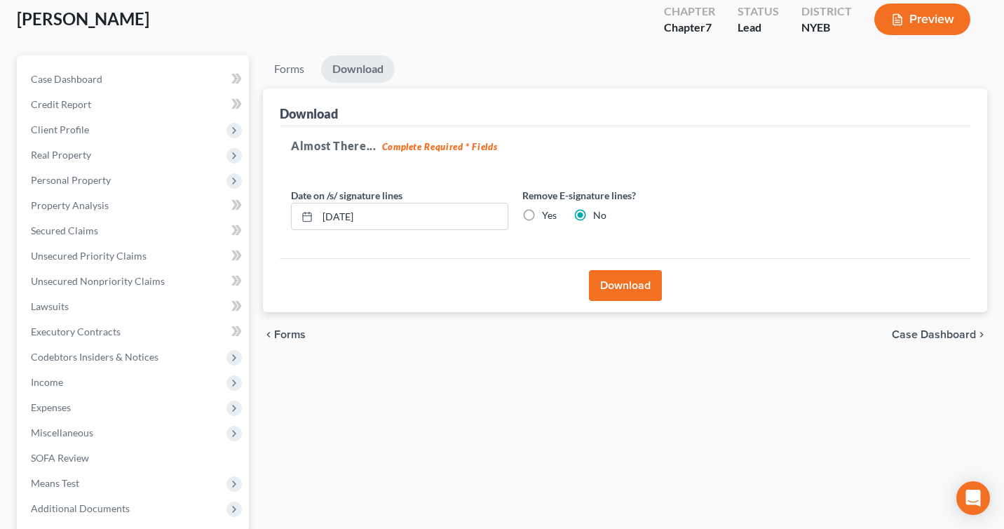
click at [635, 283] on button "Download" at bounding box center [625, 285] width 73 height 31
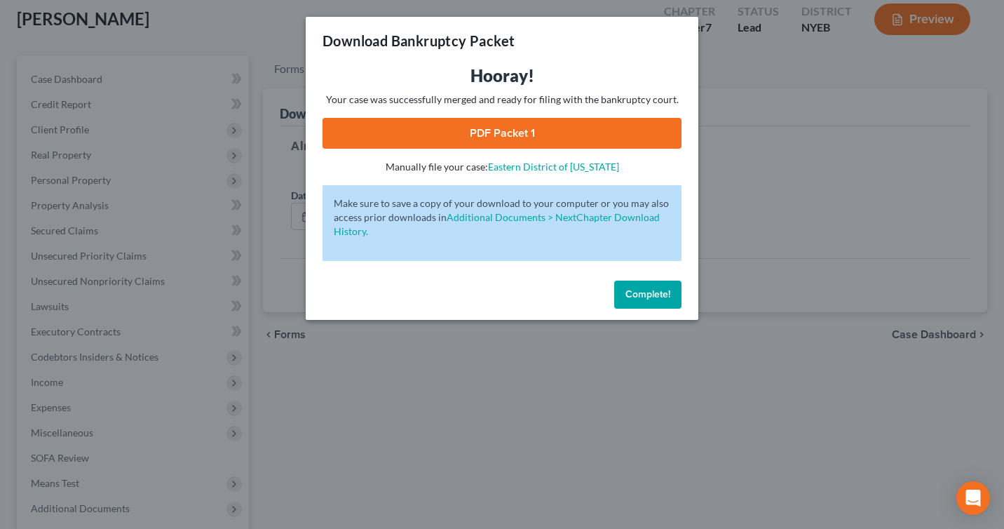
click at [581, 133] on link "PDF Packet 1" at bounding box center [502, 133] width 359 height 31
click at [641, 287] on button "Complete!" at bounding box center [647, 295] width 67 height 28
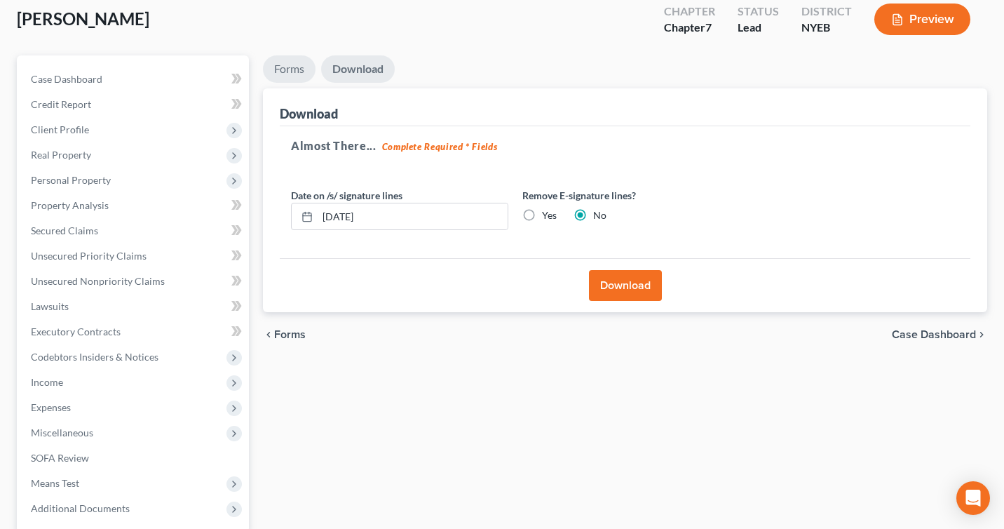
click at [290, 58] on link "Forms" at bounding box center [289, 68] width 53 height 27
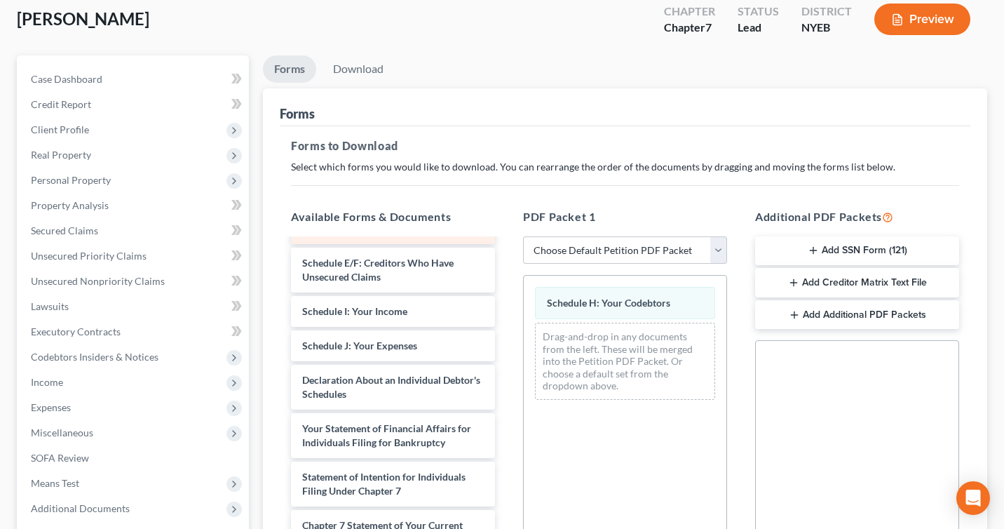
scroll to position [368, 0]
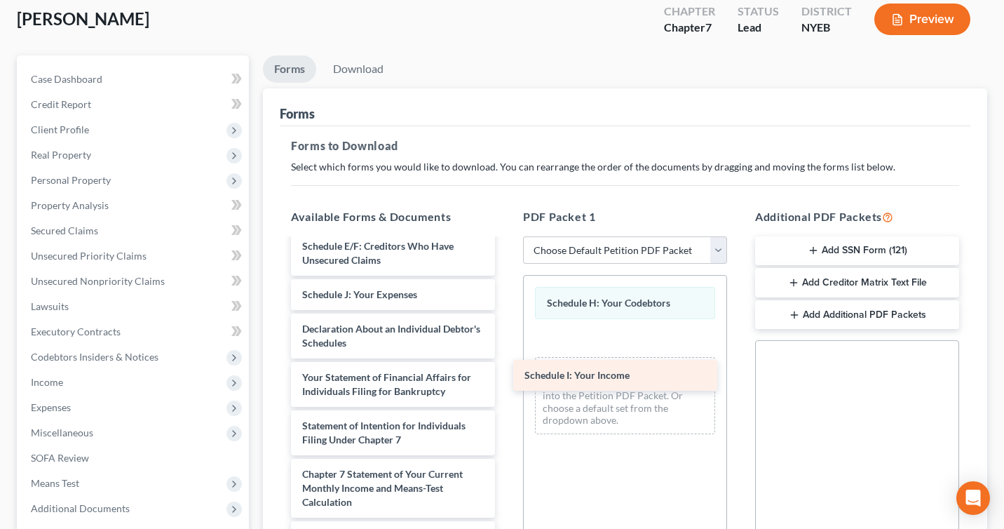
drag, startPoint x: 394, startPoint y: 300, endPoint x: 652, endPoint y: 392, distance: 273.3
click at [506, 392] on div "Schedule I: Your Income [PERSON_NAME] 1073-2(b) [PERSON_NAME]-pdf Certificate o…" at bounding box center [393, 270] width 227 height 797
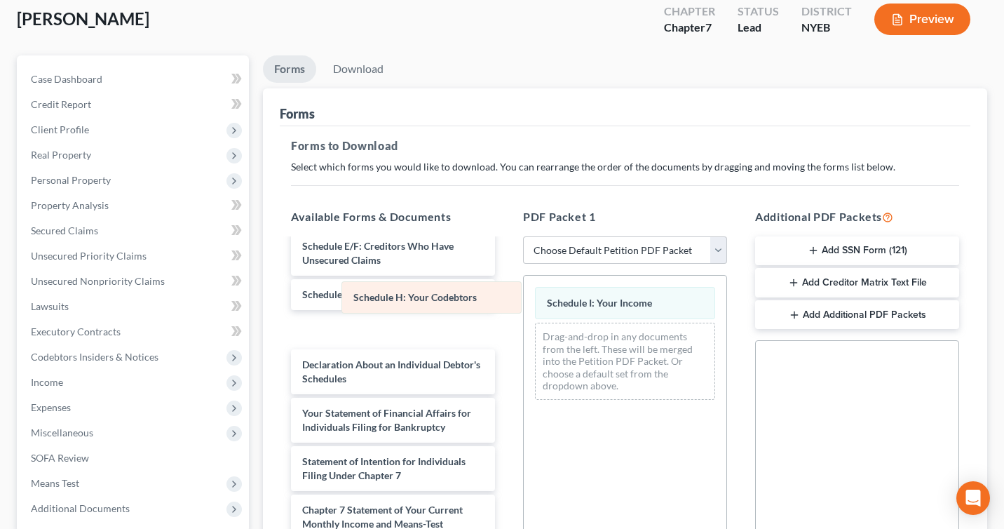
drag, startPoint x: 644, startPoint y: 307, endPoint x: 389, endPoint y: 283, distance: 256.4
click at [524, 283] on div "Schedule H: Your Codebtors Schedule H: Your Codebtors Schedule I: Your Income D…" at bounding box center [625, 343] width 203 height 135
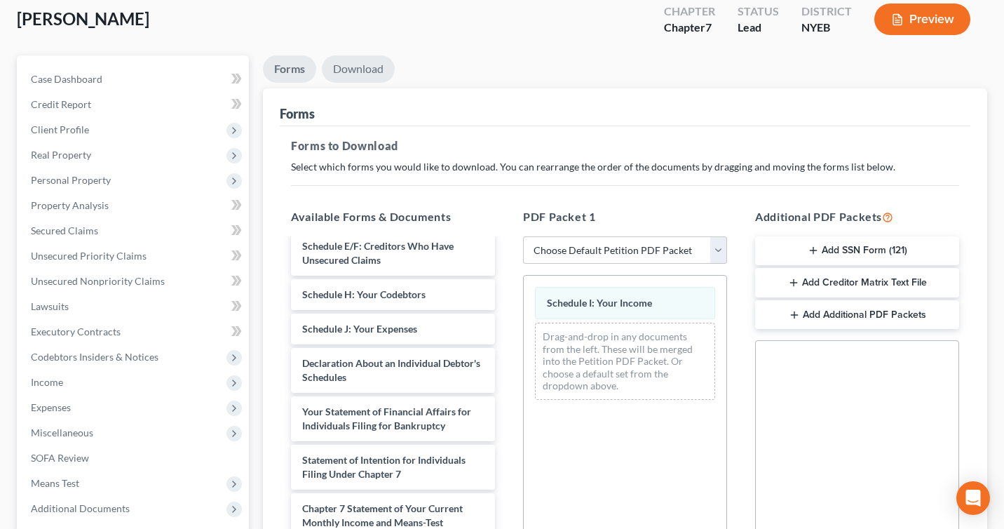
click at [380, 71] on link "Download" at bounding box center [358, 68] width 73 height 27
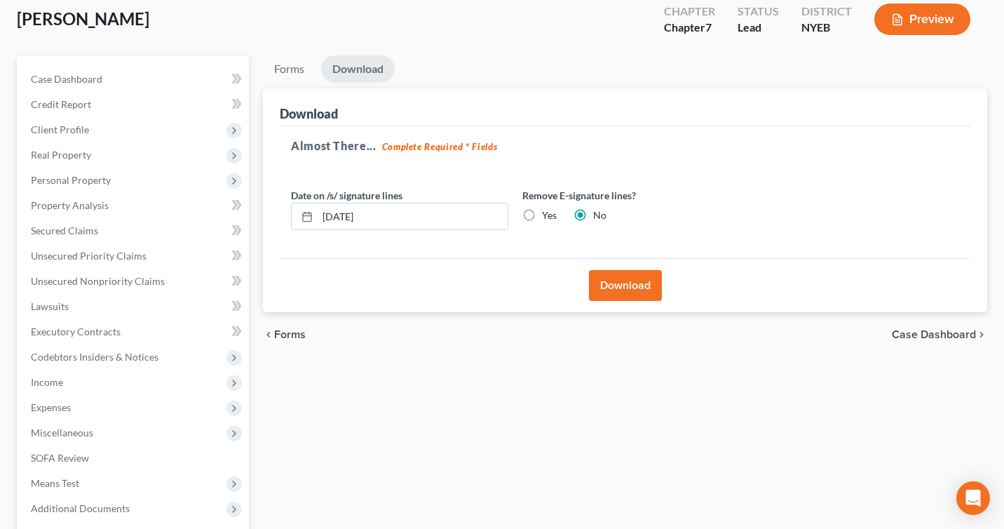
click at [621, 276] on button "Download" at bounding box center [625, 285] width 73 height 31
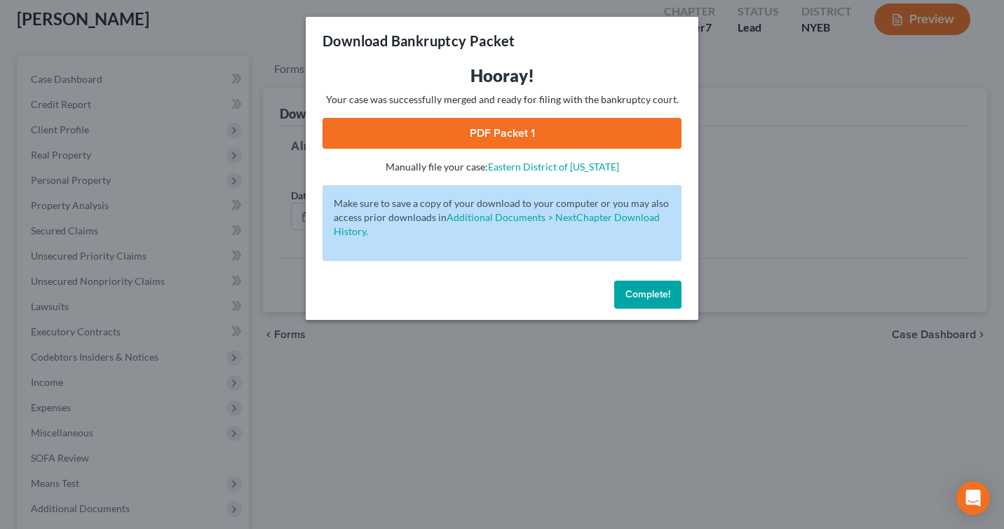
click at [546, 124] on link "PDF Packet 1" at bounding box center [502, 133] width 359 height 31
click at [637, 292] on span "Complete!" at bounding box center [648, 294] width 45 height 12
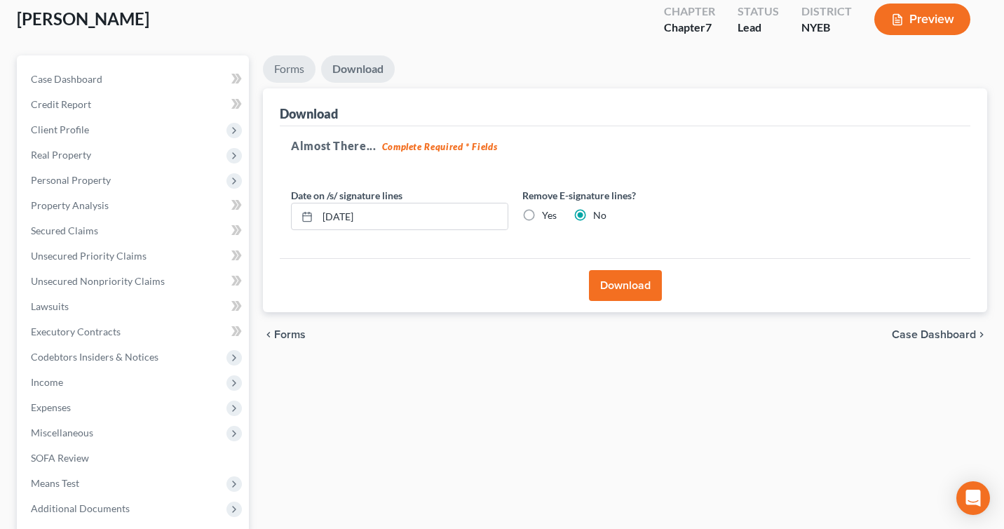
click at [295, 61] on link "Forms" at bounding box center [289, 68] width 53 height 27
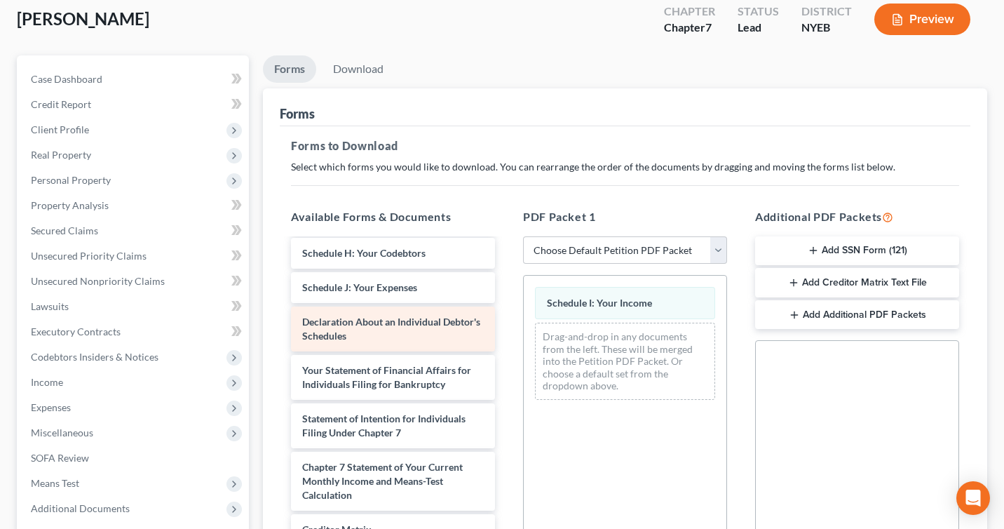
scroll to position [419, 0]
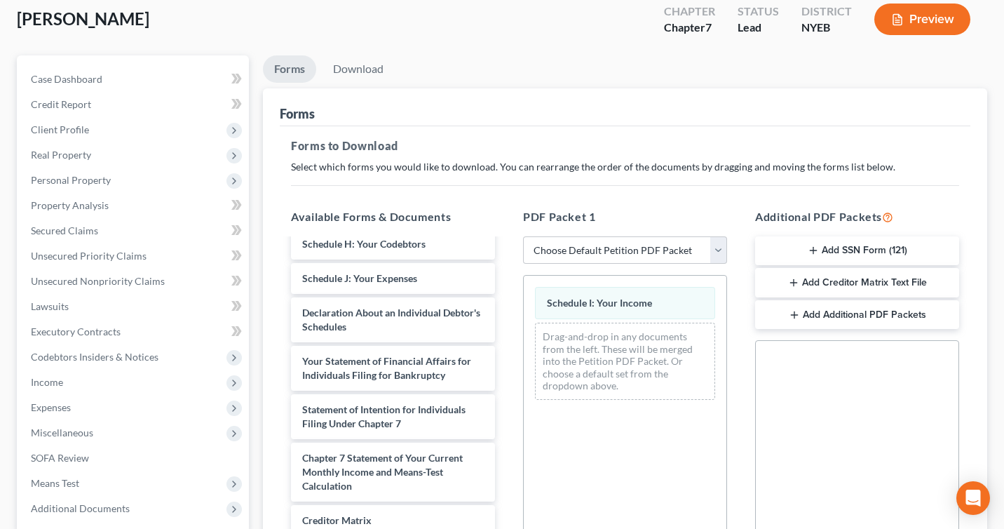
click at [400, 293] on div "[PERSON_NAME] 1073-2(b) [PERSON_NAME]-pdf Certificate of Counseling [PERSON_NAM…" at bounding box center [393, 237] width 227 height 832
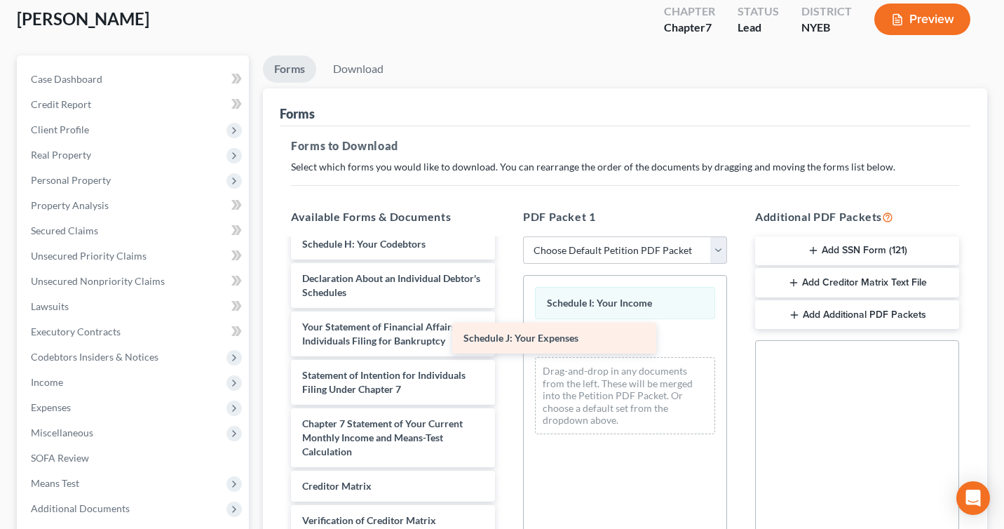
drag, startPoint x: 393, startPoint y: 280, endPoint x: 556, endPoint y: 342, distance: 174.0
click at [506, 342] on div "Schedule J: Your Expenses [PERSON_NAME] 1073-2(b) [PERSON_NAME]-pdf Certificate…" at bounding box center [393, 219] width 227 height 797
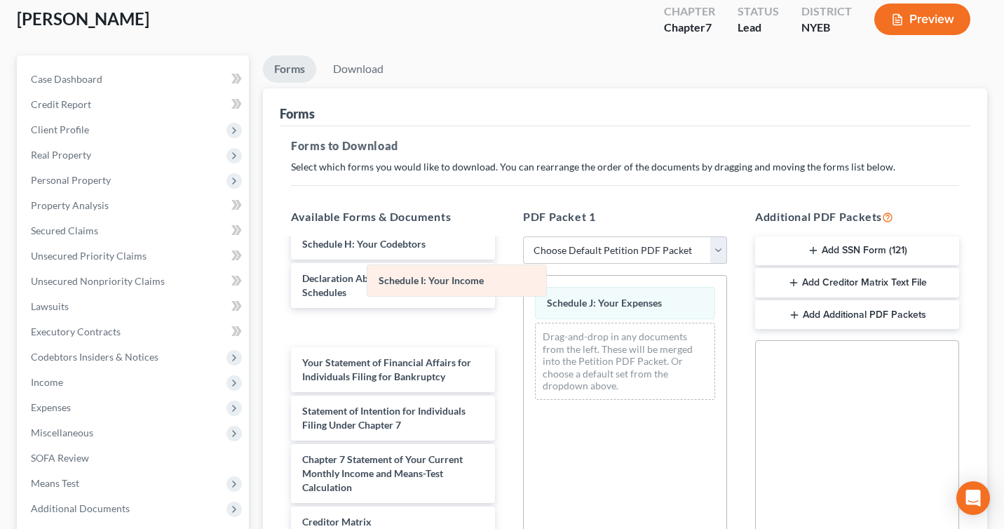
drag, startPoint x: 626, startPoint y: 306, endPoint x: 445, endPoint y: 277, distance: 183.3
click at [524, 277] on div "Schedule I: Your Income Schedule I: Your Income Schedule J: Your Expenses Drag-…" at bounding box center [625, 343] width 203 height 135
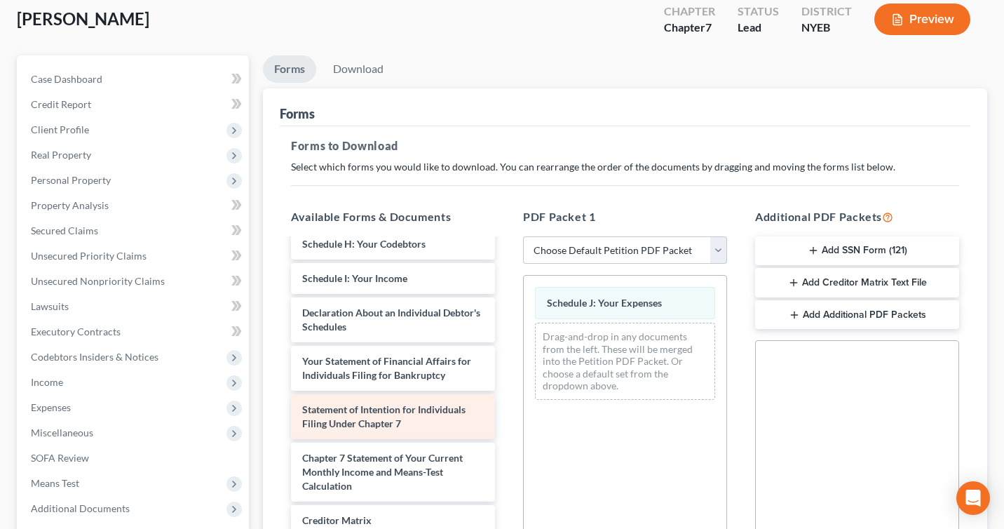
scroll to position [453, 0]
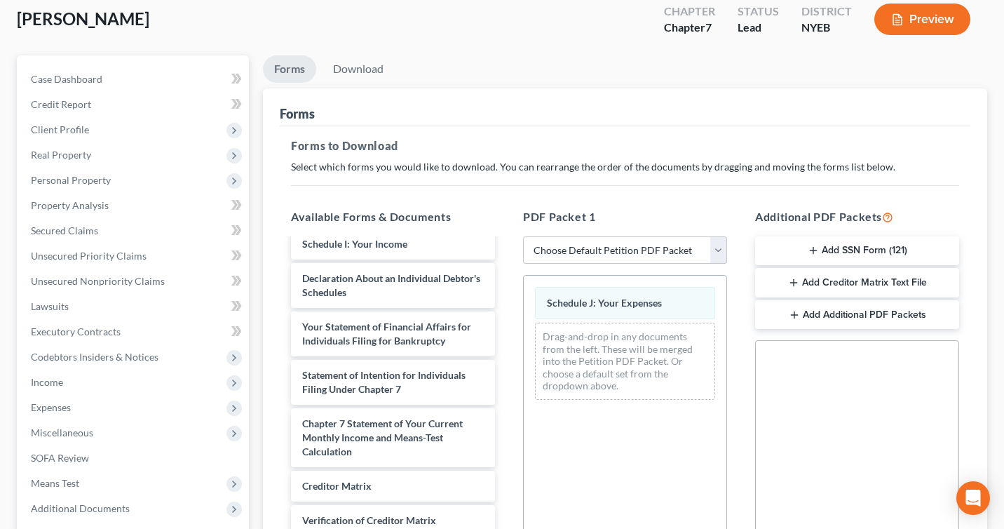
click at [919, 18] on button "Preview" at bounding box center [923, 20] width 96 height 32
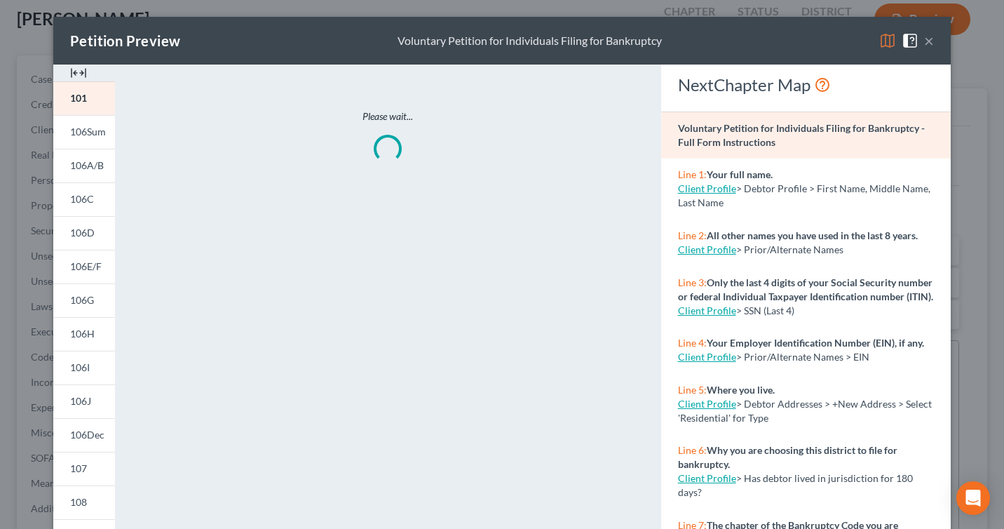
click at [929, 41] on button "×" at bounding box center [929, 40] width 10 height 17
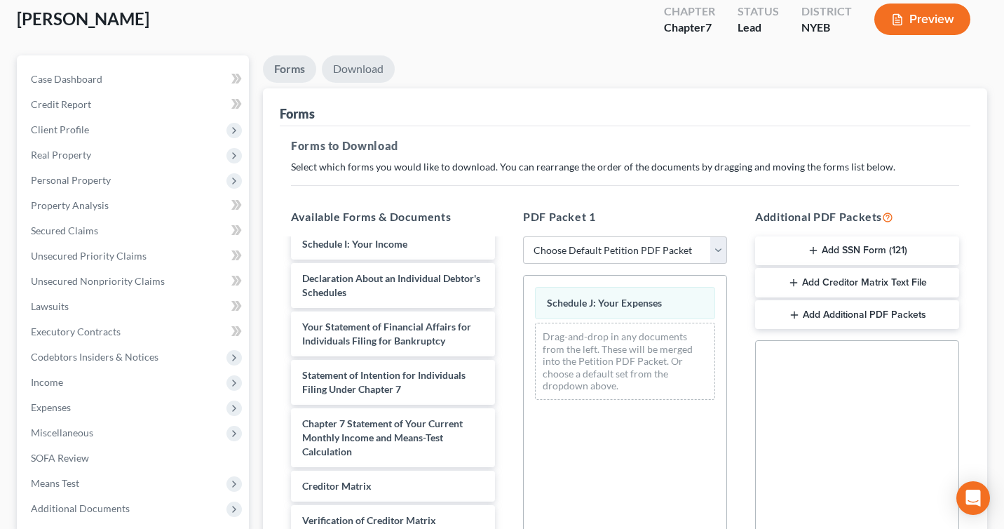
click at [352, 74] on link "Download" at bounding box center [358, 68] width 73 height 27
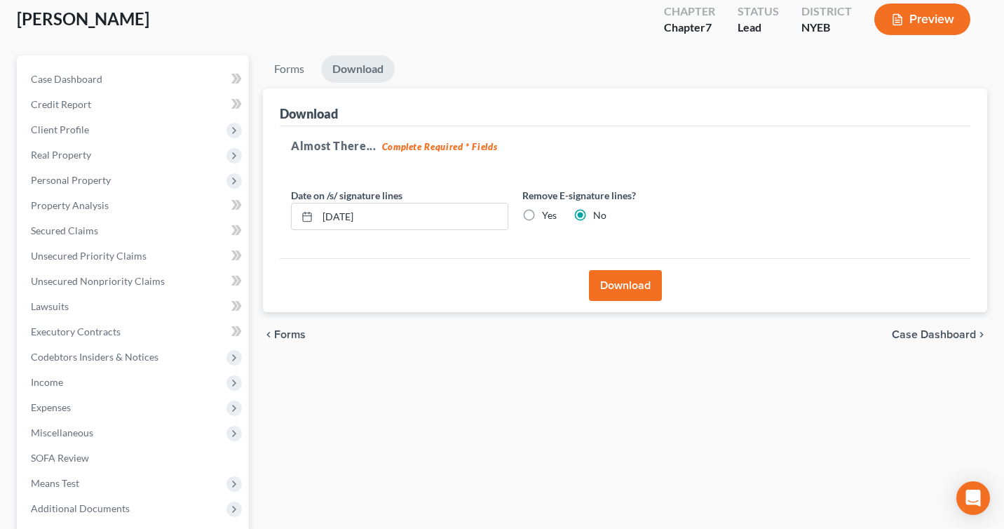
click at [627, 274] on button "Download" at bounding box center [625, 285] width 73 height 31
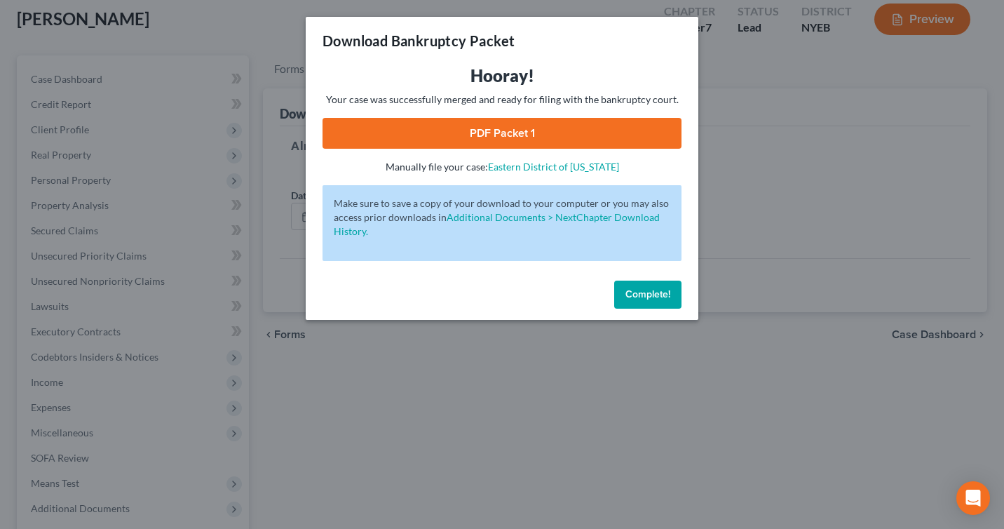
click at [498, 129] on link "PDF Packet 1" at bounding box center [502, 133] width 359 height 31
click at [658, 290] on span "Complete!" at bounding box center [648, 294] width 45 height 12
